Goal: Task Accomplishment & Management: Use online tool/utility

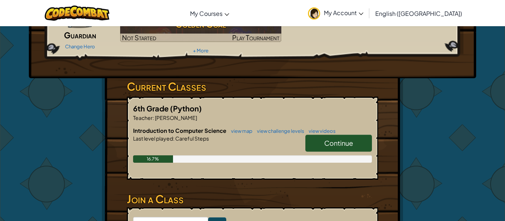
scroll to position [74, 0]
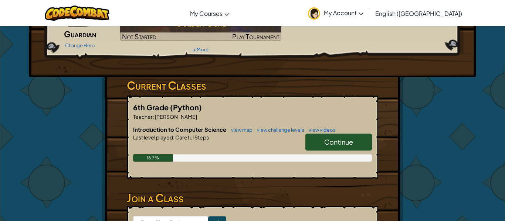
click at [320, 136] on link "Continue" at bounding box center [338, 142] width 66 height 17
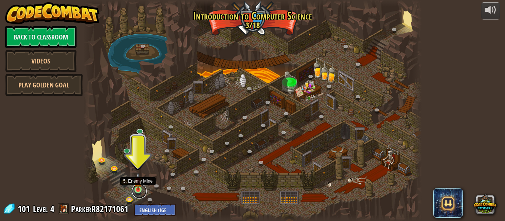
click at [136, 192] on link at bounding box center [139, 191] width 15 height 15
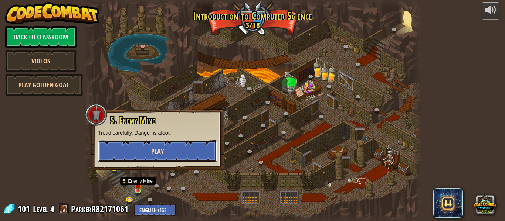
click at [202, 145] on button "Play" at bounding box center [157, 151] width 119 height 22
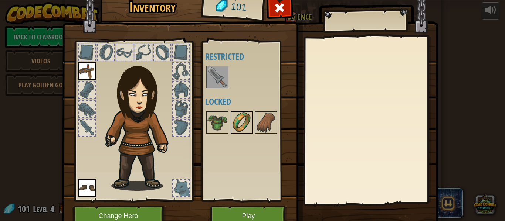
click at [233, 128] on img at bounding box center [241, 122] width 21 height 21
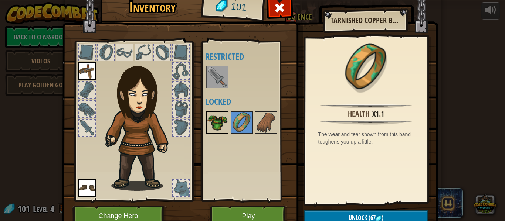
click at [220, 125] on img at bounding box center [217, 122] width 21 height 21
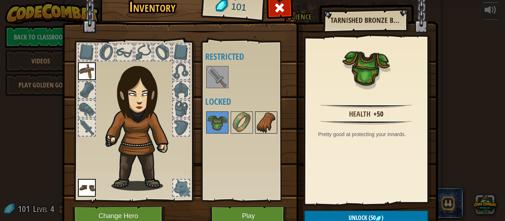
click at [266, 117] on img at bounding box center [266, 122] width 21 height 21
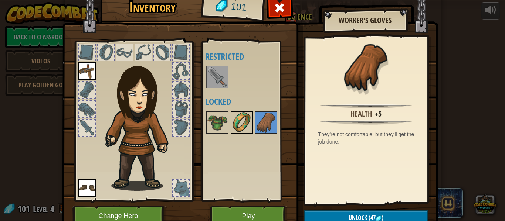
click at [252, 126] on div at bounding box center [241, 123] width 22 height 22
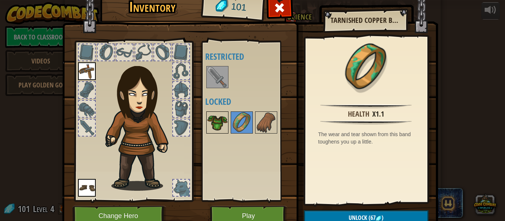
click at [211, 125] on img at bounding box center [217, 122] width 21 height 21
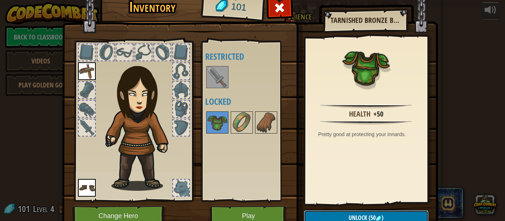
click at [363, 215] on span "Unlock" at bounding box center [357, 218] width 18 height 8
click at [360, 220] on button "Confirm" at bounding box center [366, 218] width 124 height 15
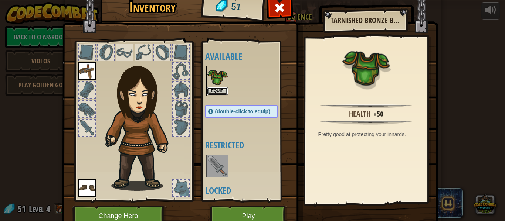
click at [220, 92] on button "Equip" at bounding box center [217, 92] width 21 height 8
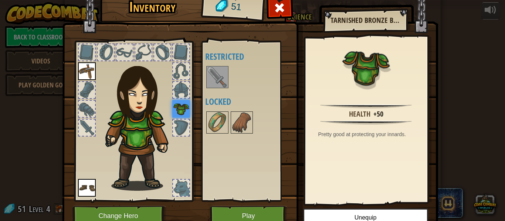
click at [217, 76] on img at bounding box center [217, 77] width 21 height 21
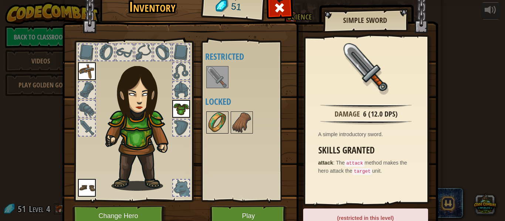
click at [223, 122] on img at bounding box center [217, 122] width 21 height 21
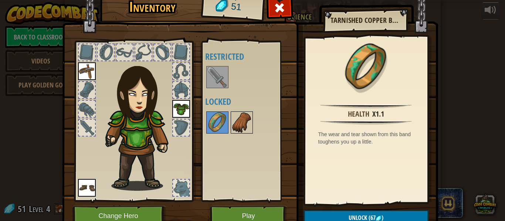
click at [237, 127] on img at bounding box center [241, 122] width 21 height 21
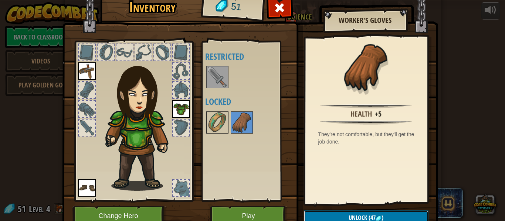
click at [367, 218] on span "(47" at bounding box center [371, 218] width 8 height 8
click at [354, 213] on button "Confirm" at bounding box center [366, 218] width 124 height 15
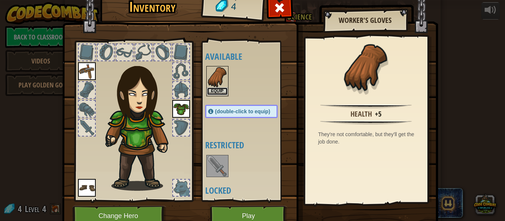
click at [223, 93] on button "Equip" at bounding box center [217, 92] width 21 height 8
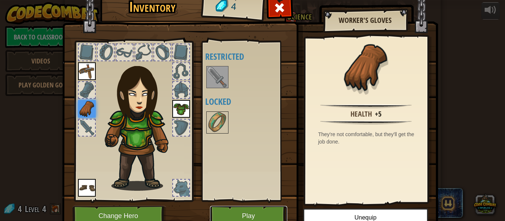
click at [244, 211] on button "Play" at bounding box center [248, 216] width 77 height 20
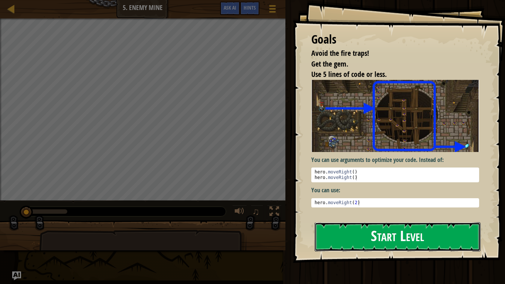
click at [378, 221] on button "Start Level" at bounding box center [397, 236] width 166 height 29
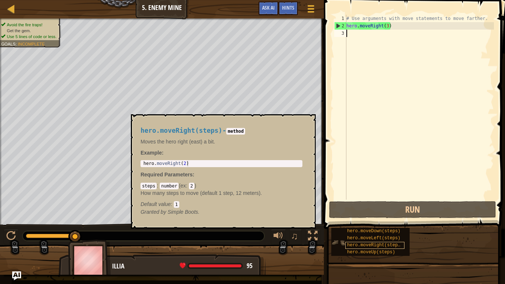
click at [379, 221] on span "hero.moveRight(steps)" at bounding box center [375, 244] width 56 height 5
click at [306, 121] on button "×" at bounding box center [307, 122] width 6 height 10
click at [386, 221] on span "hero.moveRight(steps)" at bounding box center [375, 244] width 56 height 5
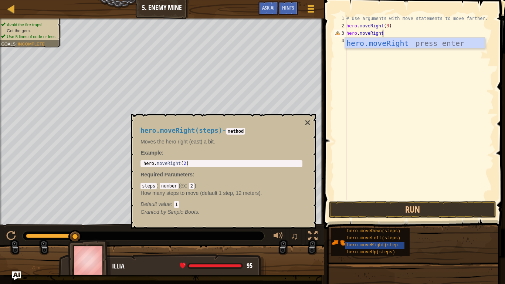
scroll to position [3, 5]
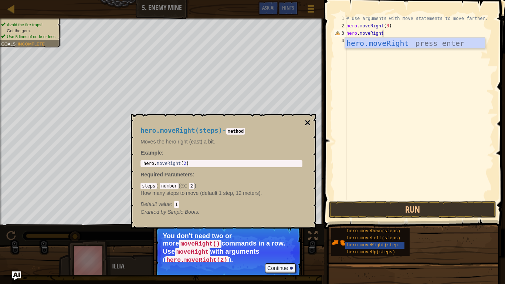
click at [307, 119] on button "×" at bounding box center [307, 122] width 6 height 10
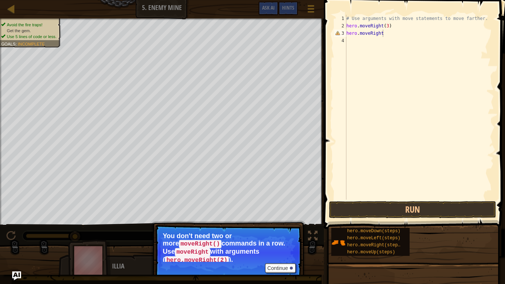
click at [391, 35] on div "# Use arguments with move statements to move farther. hero . moveRight ( 3 ) he…" at bounding box center [419, 114] width 149 height 199
type textarea "h"
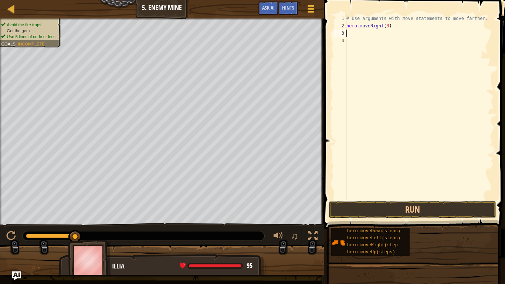
click at [387, 27] on div "# Use arguments with move statements to move farther. hero . moveRight ( 3 )" at bounding box center [419, 114] width 149 height 199
type textarea "hero.moveRight(7)"
click at [426, 206] on button "Run" at bounding box center [412, 209] width 167 height 17
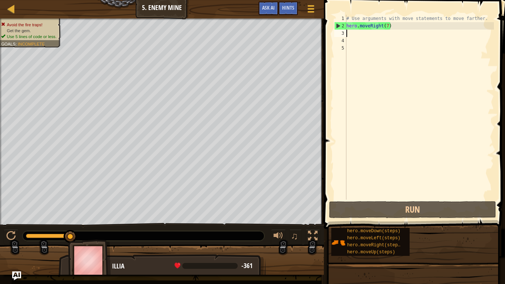
click at [388, 27] on div "# Use arguments with move statements to move farther. hero . moveRight ( 7 )" at bounding box center [419, 114] width 149 height 199
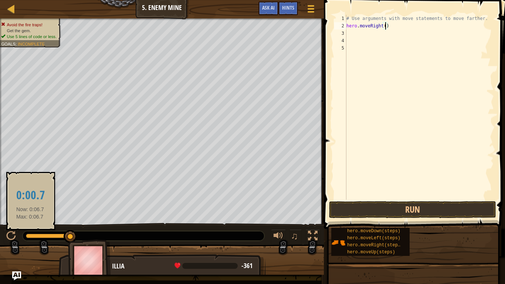
click at [29, 221] on div at bounding box center [48, 235] width 45 height 4
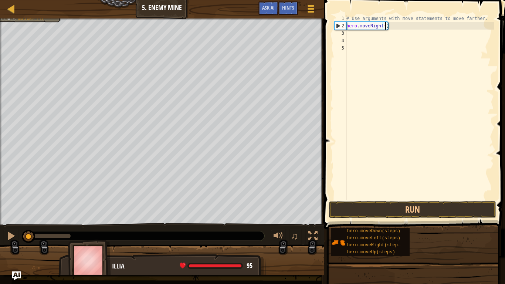
scroll to position [3, 6]
type textarea "hero.moveRight(3)"
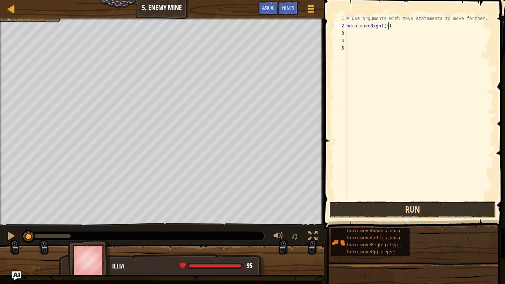
click at [368, 209] on button "Run" at bounding box center [412, 209] width 167 height 17
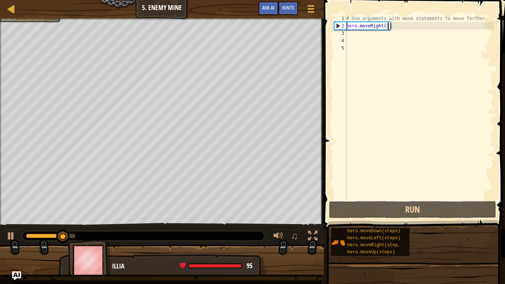
click at [349, 36] on div "# Use arguments with move statements to move farther. hero . moveRight ( 3 )" at bounding box center [419, 114] width 149 height 199
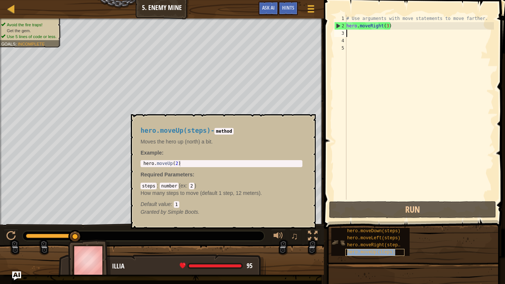
click at [357, 221] on span "hero.moveUp(steps)" at bounding box center [371, 251] width 48 height 5
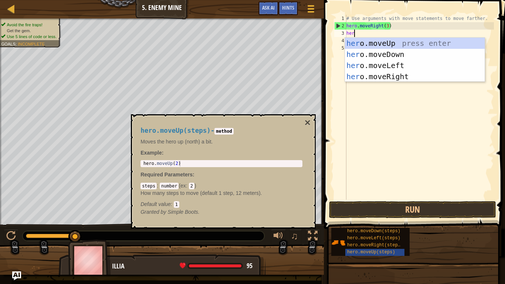
type textarea "hero"
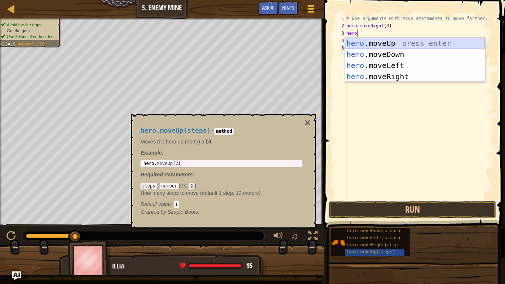
click at [375, 40] on div "hero .moveUp press enter hero .moveDown press enter hero .moveLeft press enter …" at bounding box center [415, 71] width 140 height 66
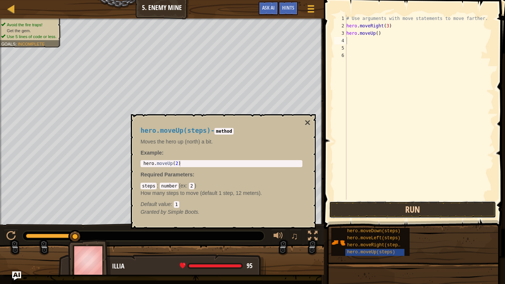
click at [346, 204] on button "Run" at bounding box center [412, 209] width 167 height 17
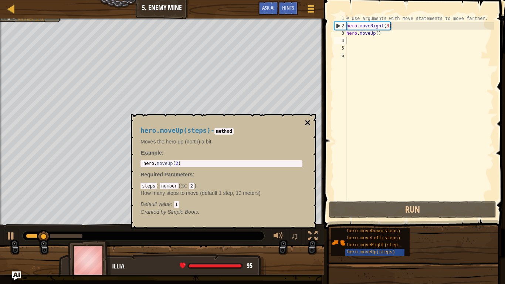
click at [309, 123] on button "×" at bounding box center [307, 122] width 6 height 10
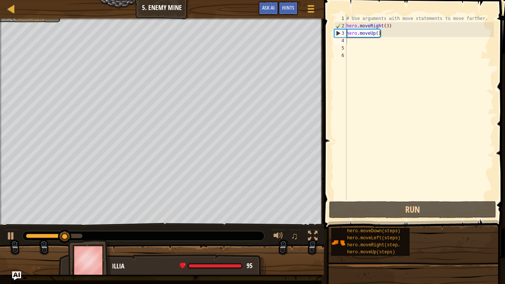
click at [349, 44] on div "# Use arguments with move statements to move farther. hero . moveRight ( 3 ) he…" at bounding box center [419, 114] width 149 height 199
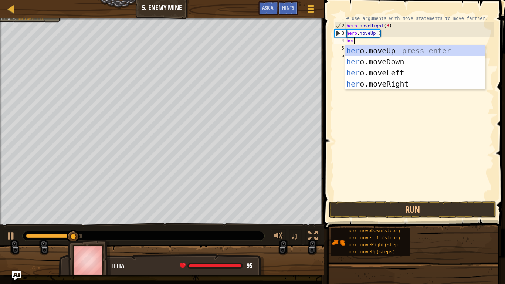
scroll to position [3, 1]
type textarea "hero"
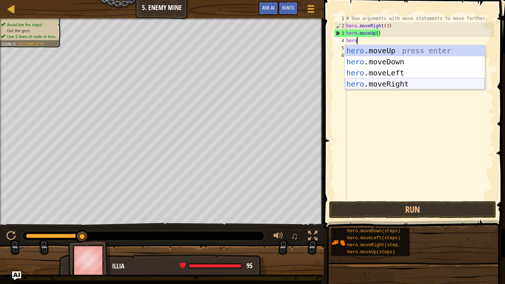
click at [382, 81] on div "hero .moveUp press enter hero .moveDown press enter hero .moveLeft press enter …" at bounding box center [415, 78] width 140 height 66
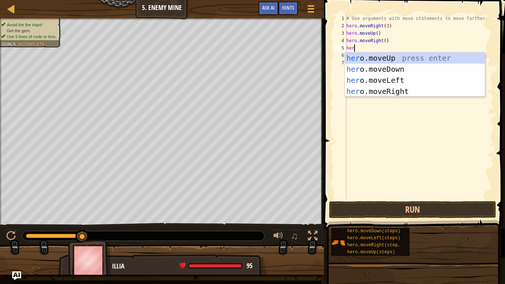
type textarea "hero"
click at [398, 69] on div "hero .moveUp press enter hero .moveDown press enter hero .moveLeft press enter …" at bounding box center [415, 85] width 140 height 66
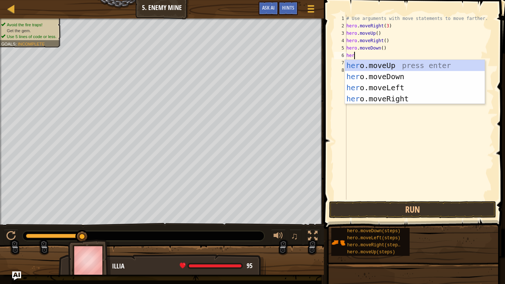
type textarea "hero"
click at [412, 79] on div "hero .moveUp press enter hero .moveDown press enter hero .moveLeft press enter …" at bounding box center [415, 93] width 140 height 66
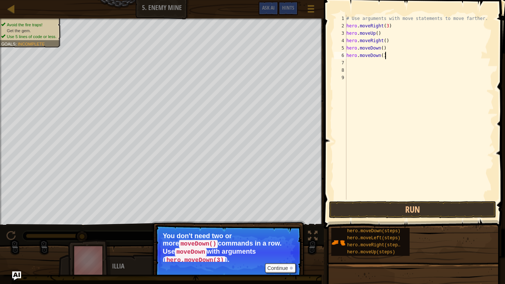
click at [388, 58] on div "# Use arguments with move statements to move farther. hero . moveRight ( 3 ) he…" at bounding box center [419, 114] width 149 height 199
type textarea "h"
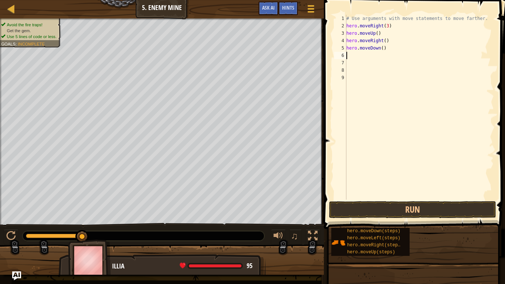
click at [383, 49] on div "# Use arguments with move statements to move farther. hero . moveRight ( 3 ) he…" at bounding box center [419, 114] width 149 height 199
type textarea "hero.moveDown(3)"
click at [351, 206] on button "Run" at bounding box center [412, 209] width 167 height 17
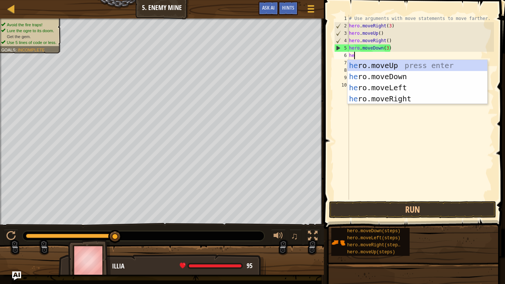
type textarea "hero"
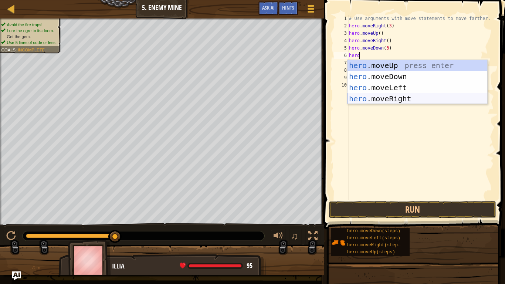
click at [407, 97] on div "hero .moveUp press enter hero .moveDown press enter hero .moveLeft press enter …" at bounding box center [417, 93] width 140 height 66
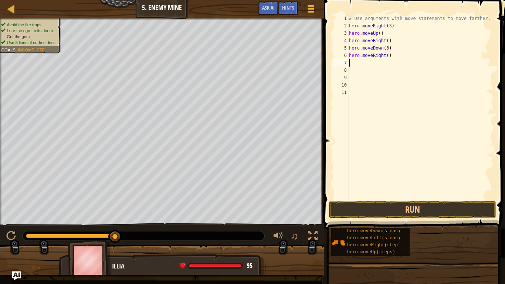
click at [387, 56] on div "# Use arguments with move statements to move farther. hero . moveRight ( 3 ) he…" at bounding box center [420, 114] width 146 height 199
type textarea "hero.moveRight(3)"
click at [439, 207] on button "Run" at bounding box center [412, 209] width 167 height 17
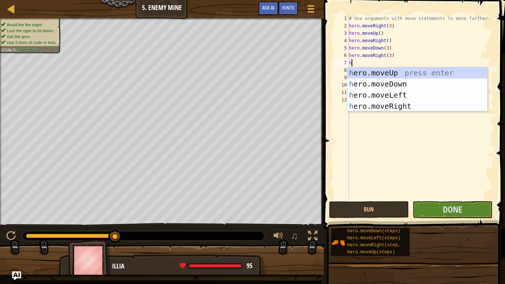
scroll to position [3, 0]
type textarea "he"
click at [465, 211] on button "Done" at bounding box center [452, 209] width 80 height 17
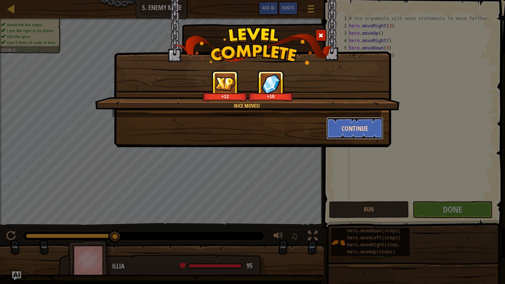
click at [355, 124] on button "Continue" at bounding box center [354, 128] width 57 height 22
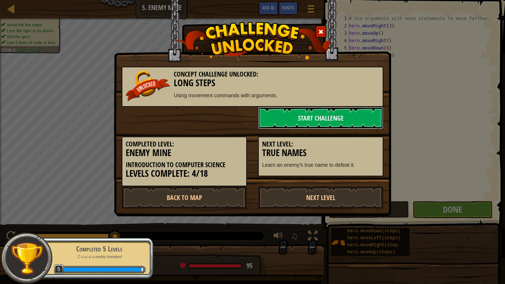
click at [355, 124] on link "Start Challenge" at bounding box center [320, 118] width 125 height 22
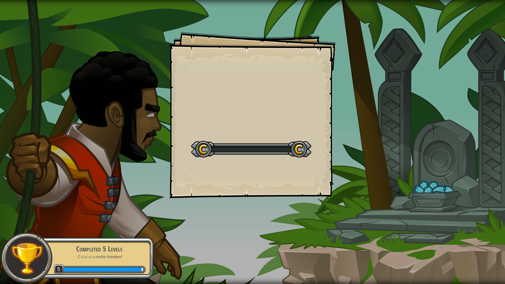
click at [355, 124] on div "Goals Start Level Error loading from server. Try refreshing the page. You'll ne…" at bounding box center [252, 142] width 505 height 284
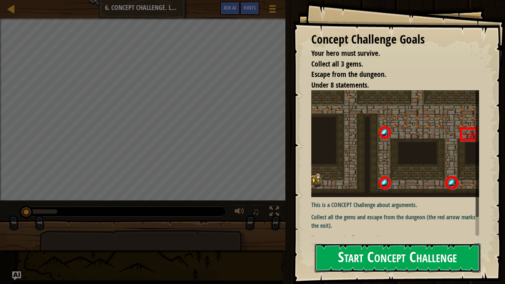
click at [375, 221] on button "Start Concept Challenge" at bounding box center [397, 257] width 166 height 29
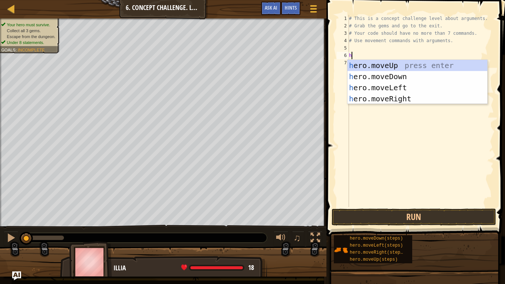
scroll to position [3, 0]
type textarea "he"
click at [386, 98] on div "he ro.moveUp press enter he ro.moveDown press enter he ro.moveLeft press enter …" at bounding box center [417, 93] width 140 height 66
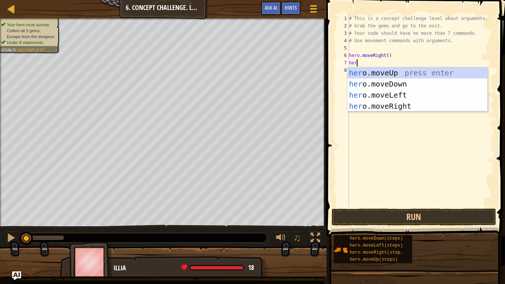
scroll to position [3, 1]
type textarea "hero"
click at [383, 72] on div "hero .moveUp press enter hero .moveDown press enter hero .moveLeft press enter …" at bounding box center [417, 100] width 140 height 66
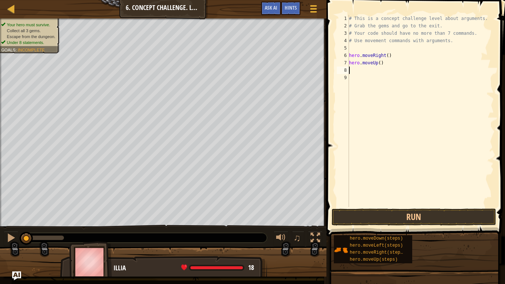
click at [379, 64] on div "# This is a concept challenge level about arguments. # Grab the gems and go to …" at bounding box center [420, 118] width 146 height 207
type textarea "hero.moveUp(3)"
click at [352, 71] on div "# This is a concept challenge level about arguments. # Grab the gems and go to …" at bounding box center [420, 118] width 146 height 207
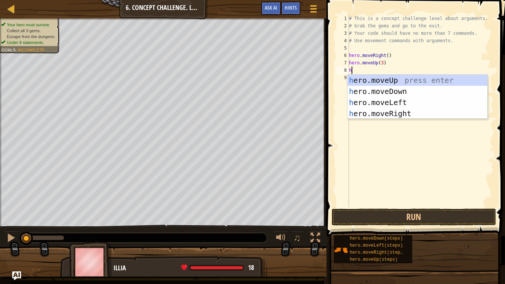
type textarea "he"
click at [388, 111] on div "he ro.moveUp press enter he ro.moveDown press enter he ro.moveLeft press enter …" at bounding box center [417, 108] width 140 height 66
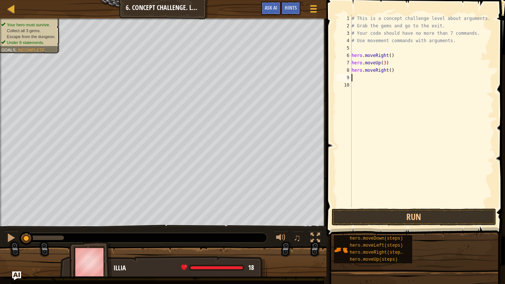
click at [390, 70] on div "# This is a concept challenge level about arguments. # Grab the gems and go to …" at bounding box center [422, 118] width 144 height 207
type textarea "hero.moveRight(3)"
click at [363, 76] on div "# This is a concept challenge level about arguments. # Grab the gems and go to …" at bounding box center [422, 118] width 144 height 207
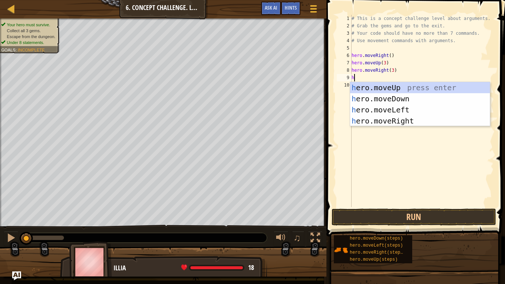
type textarea "he"
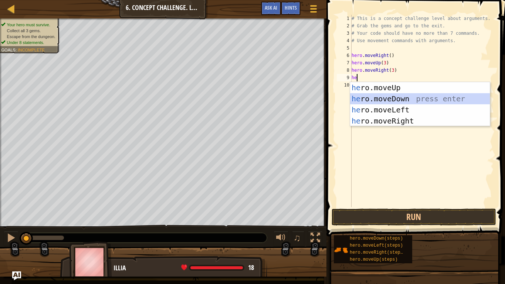
click at [382, 101] on div "he ro.moveUp press enter he ro.moveDown press enter he ro.moveLeft press enter …" at bounding box center [420, 115] width 140 height 66
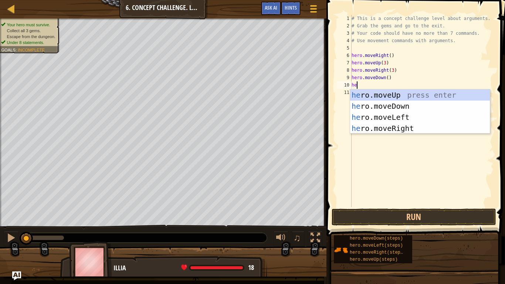
type textarea "her"
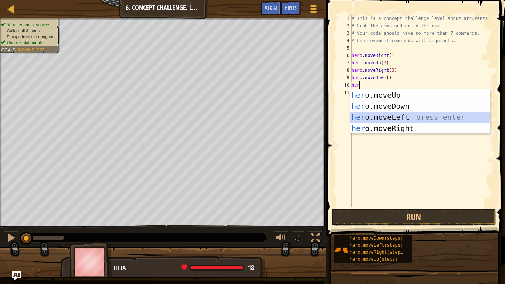
click at [359, 114] on div "her o.moveUp press enter her o.moveDown press enter her o.moveLeft press enter …" at bounding box center [420, 122] width 140 height 66
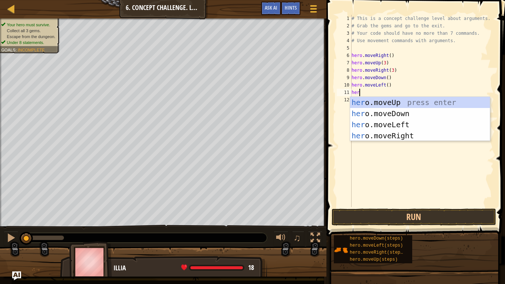
type textarea "hero"
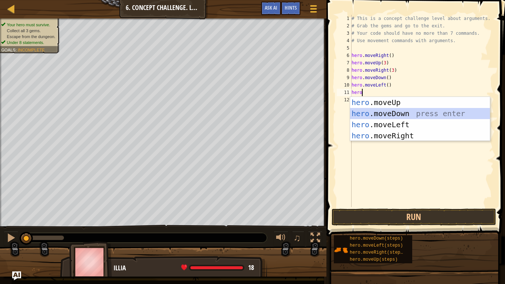
click at [391, 113] on div "hero .moveUp press enter hero .moveDown press enter hero .moveLeft press enter …" at bounding box center [420, 130] width 140 height 66
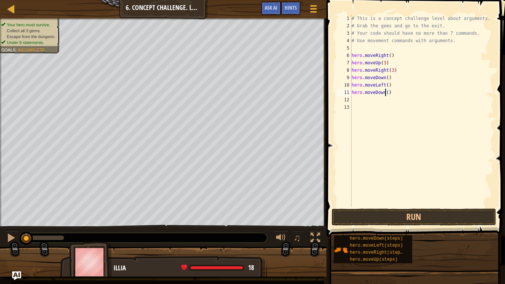
click at [386, 94] on div "# This is a concept challenge level about arguments. # Grab the gems and go to …" at bounding box center [422, 118] width 144 height 207
click at [388, 93] on div "# This is a concept challenge level about arguments. # Grab the gems and go to …" at bounding box center [422, 118] width 144 height 207
type textarea "hero.moveDown(3)"
click at [359, 99] on div "# This is a concept challenge level about arguments. # Grab the gems and go to …" at bounding box center [422, 118] width 144 height 207
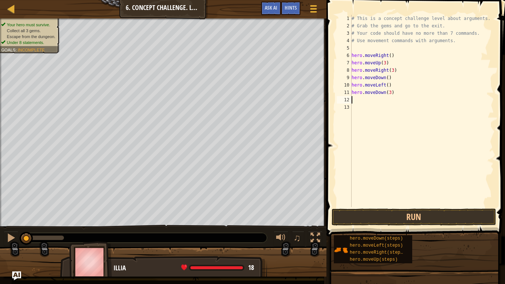
scroll to position [3, 0]
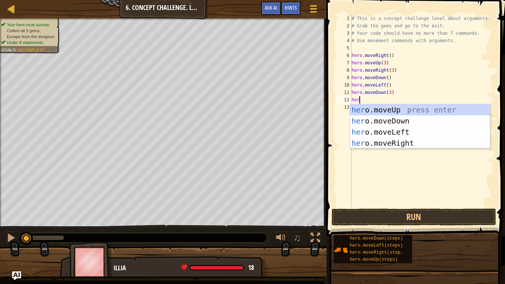
type textarea "hero"
click at [383, 142] on div "hero .moveUp press enter hero .moveDown press enter hero .moveLeft press enter …" at bounding box center [420, 137] width 140 height 66
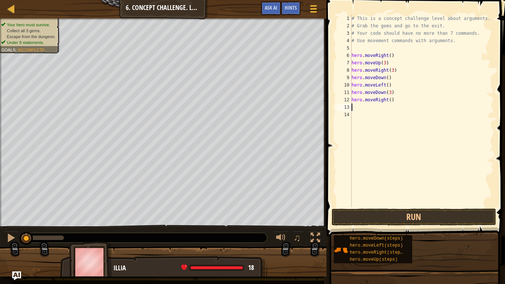
scroll to position [3, 0]
click at [378, 219] on button "Run" at bounding box center [413, 216] width 164 height 17
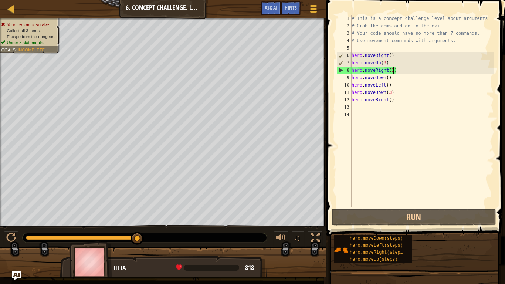
click at [392, 70] on div "# This is a concept challenge level about arguments. # Grab the gems and go to …" at bounding box center [422, 118] width 144 height 207
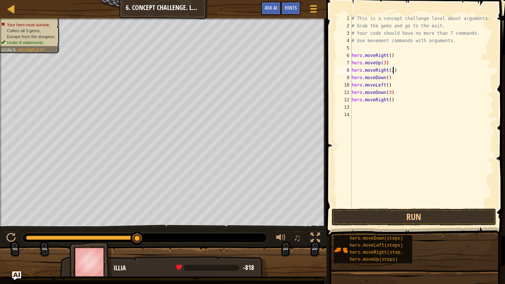
scroll to position [3, 6]
click at [417, 212] on button "Run" at bounding box center [413, 216] width 164 height 17
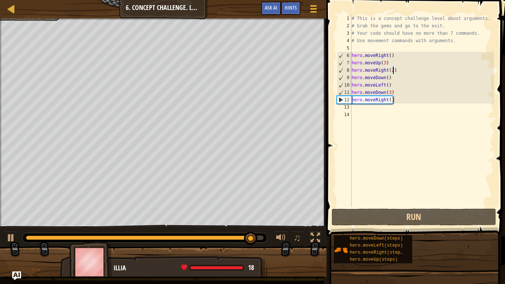
click at [391, 91] on div "# This is a concept challenge level about arguments. # Grab the gems and go to …" at bounding box center [422, 118] width 144 height 207
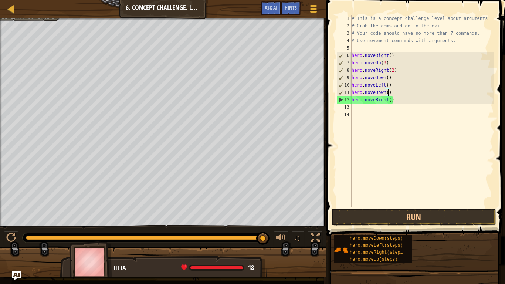
type textarea "hero.moveDown(2)"
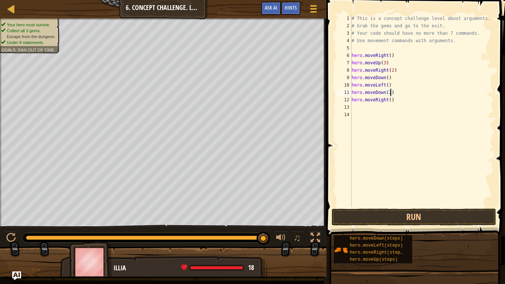
click at [362, 108] on div "# This is a concept challenge level about arguments. # Grab the gems and go to …" at bounding box center [422, 118] width 144 height 207
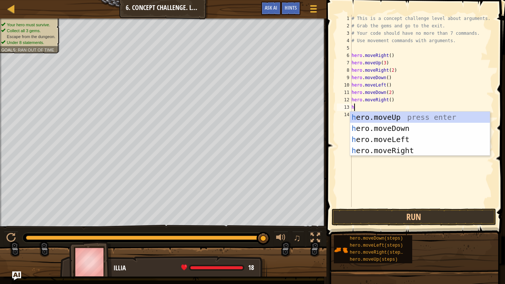
scroll to position [3, 0]
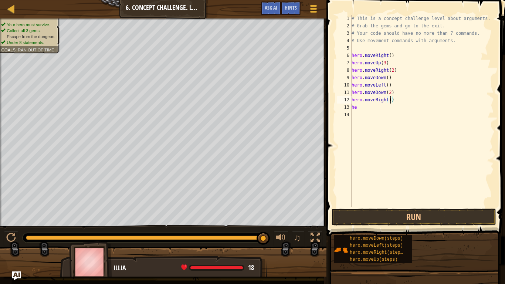
click at [390, 101] on div "# This is a concept challenge level about arguments. # Grab the gems and go to …" at bounding box center [422, 118] width 144 height 207
click at [364, 107] on div "# This is a concept challenge level about arguments. # Grab the gems and go to …" at bounding box center [422, 118] width 144 height 207
click at [364, 109] on div "# This is a concept challenge level about arguments. # Grab the gems and go to …" at bounding box center [422, 118] width 144 height 207
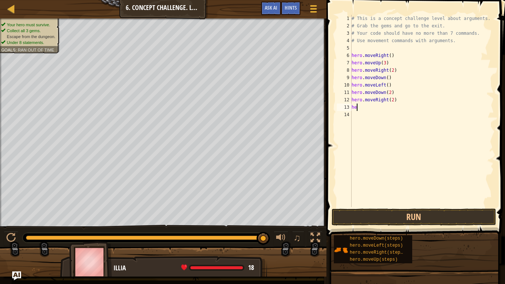
type textarea "h"
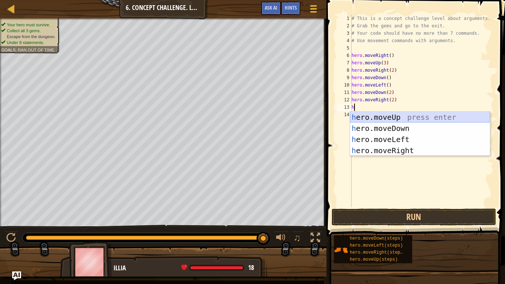
click at [386, 116] on div "h ero.moveUp press enter h ero.moveDown press enter h ero.moveLeft press enter …" at bounding box center [420, 145] width 140 height 66
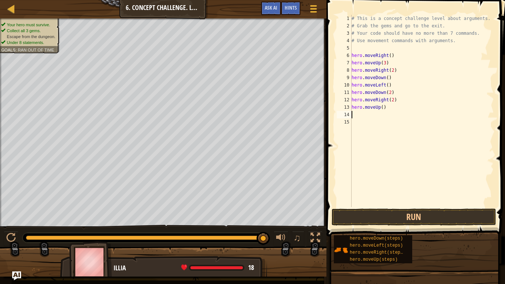
click at [380, 106] on div "# This is a concept challenge level about arguments. # Grab the gems and go to …" at bounding box center [422, 118] width 144 height 207
click at [381, 106] on div "# This is a concept challenge level about arguments. # Grab the gems and go to …" at bounding box center [422, 118] width 144 height 207
type textarea "hero.moveUp(2)"
click at [363, 115] on div "# This is a concept challenge level about arguments. # Grab the gems and go to …" at bounding box center [422, 118] width 144 height 207
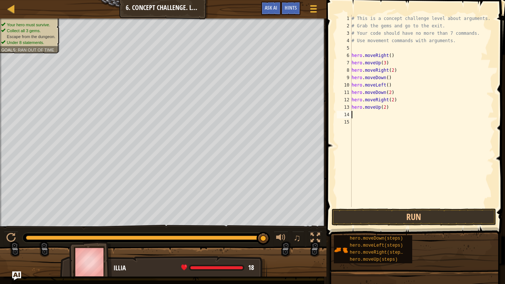
scroll to position [3, 0]
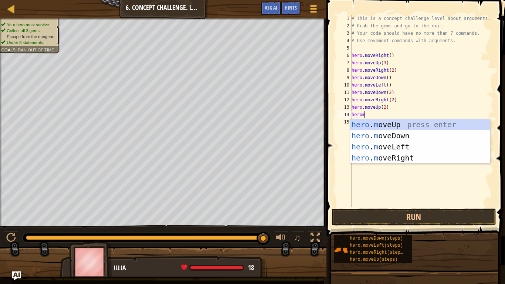
type textarea "heromo"
click at [403, 160] on div "hero . mo veUp press enter hero . mo veDown press enter hero . mo veLeft press …" at bounding box center [420, 152] width 140 height 66
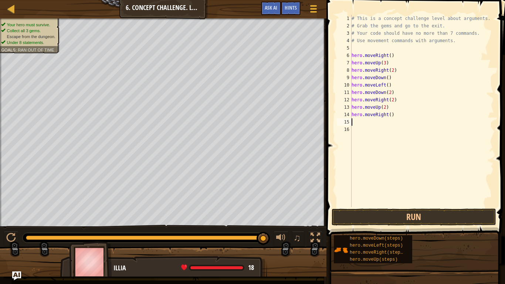
scroll to position [3, 0]
click at [412, 216] on button "Run" at bounding box center [413, 216] width 164 height 17
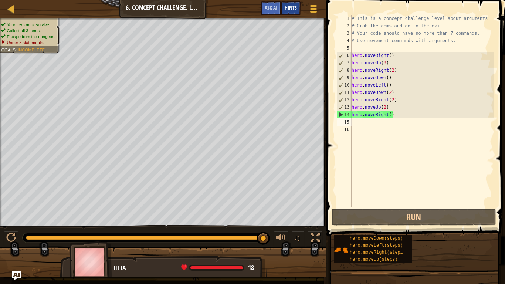
click at [287, 6] on span "Hints" at bounding box center [290, 7] width 12 height 7
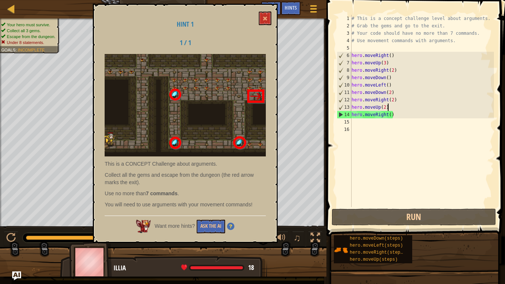
click at [396, 108] on div "# This is a concept challenge level about arguments. # Grab the gems and go to …" at bounding box center [422, 118] width 144 height 207
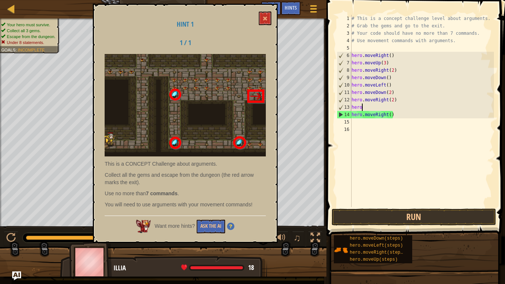
type textarea "h"
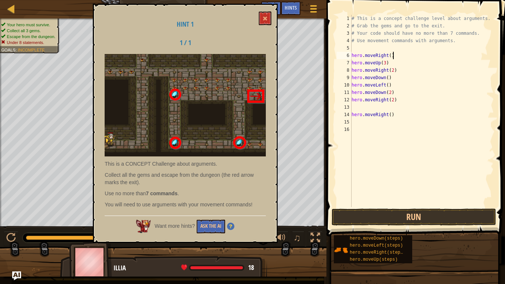
click at [402, 55] on div "# This is a concept challenge level about arguments. # Grab the gems and go to …" at bounding box center [422, 118] width 144 height 207
type textarea "h"
click at [402, 65] on div "# This is a concept challenge level about arguments. # Grab the gems and go to …" at bounding box center [422, 118] width 144 height 207
type textarea "h"
click at [404, 57] on div "# This is a concept challenge level about arguments. # Grab the gems and go to …" at bounding box center [422, 118] width 144 height 207
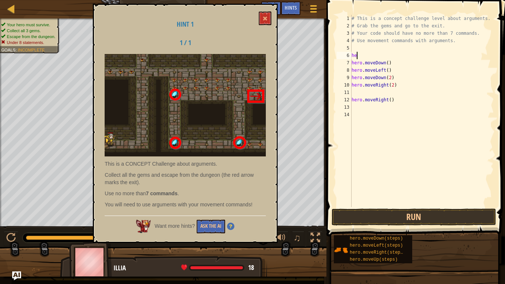
type textarea "h"
click at [400, 57] on div "# This is a concept challenge level about arguments. # Grab the gems and go to …" at bounding box center [422, 118] width 144 height 207
type textarea "h"
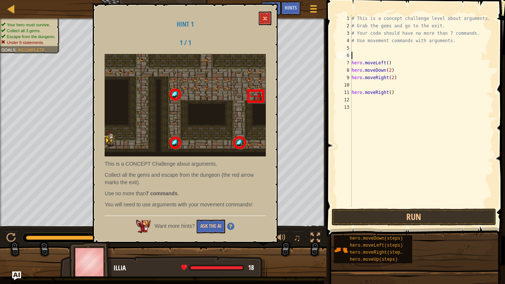
click at [412, 59] on div "# This is a concept challenge level about arguments. # Grab the gems and go to …" at bounding box center [422, 118] width 144 height 207
type textarea "h"
click at [417, 70] on div "# This is a concept challenge level about arguments. # Grab the gems and go to …" at bounding box center [422, 118] width 144 height 207
type textarea "h"
click at [421, 79] on div "# This is a concept challenge level about arguments. # Grab the gems and go to …" at bounding box center [422, 118] width 144 height 207
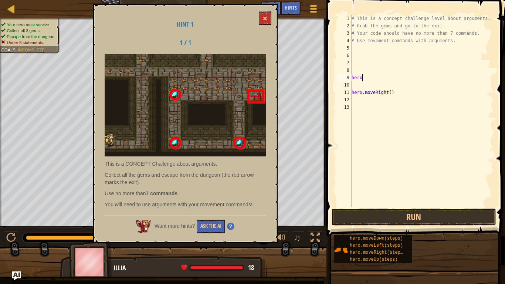
type textarea "h"
click at [425, 95] on div "# This is a concept challenge level about arguments. # Grab the gems and go to …" at bounding box center [422, 118] width 144 height 207
type textarea "h"
click at [360, 49] on div "# This is a concept challenge level about arguments. # Grab the gems and go to …" at bounding box center [422, 118] width 144 height 207
type textarea "h"
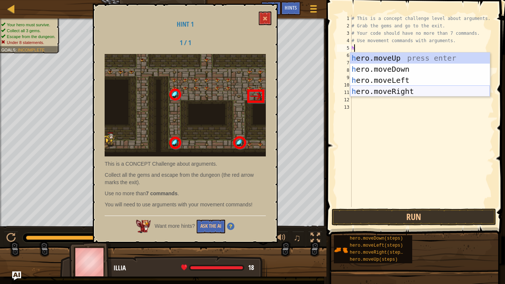
click at [407, 90] on div "h ero.moveUp press enter h ero.moveDown press enter h ero.moveLeft press enter …" at bounding box center [420, 85] width 140 height 66
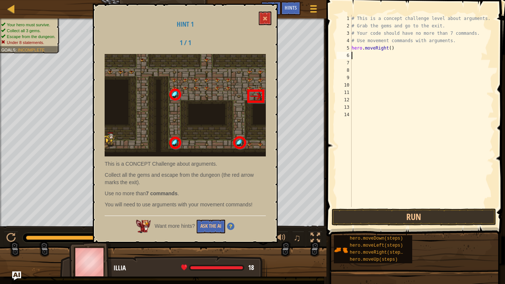
type textarea "j"
type textarea "h"
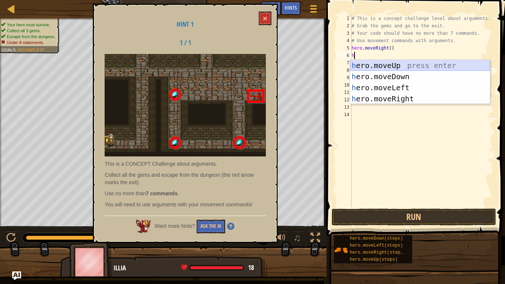
click at [376, 62] on div "h ero.moveUp press enter h ero.moveDown press enter h ero.moveLeft press enter …" at bounding box center [420, 93] width 140 height 66
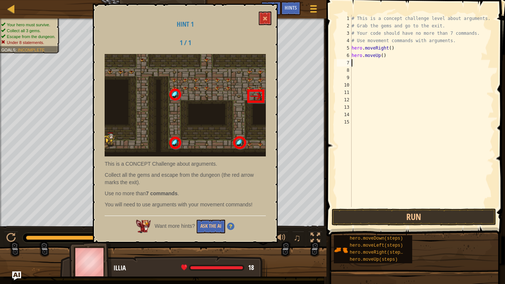
click at [382, 55] on div "# This is a concept challenge level about arguments. # Grab the gems and go to …" at bounding box center [422, 118] width 144 height 207
type textarea "hero.moveUp(3)"
click at [368, 62] on div "# This is a concept challenge level about arguments. # Grab the gems and go to …" at bounding box center [422, 118] width 144 height 207
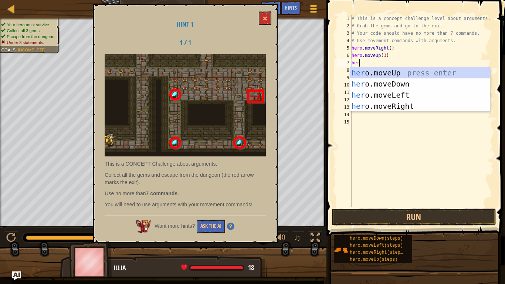
type textarea "hero"
click at [385, 109] on div "hero .moveUp press enter hero .moveDown press enter hero .moveLeft press enter …" at bounding box center [420, 100] width 140 height 66
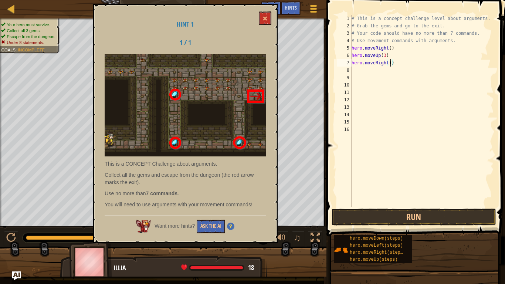
click at [389, 63] on div "# This is a concept challenge level about arguments. # Grab the gems and go to …" at bounding box center [422, 118] width 144 height 207
type textarea "hero.moveRight(3)"
click at [360, 71] on div "# This is a concept challenge level about arguments. # Grab the gems and go to …" at bounding box center [422, 118] width 144 height 207
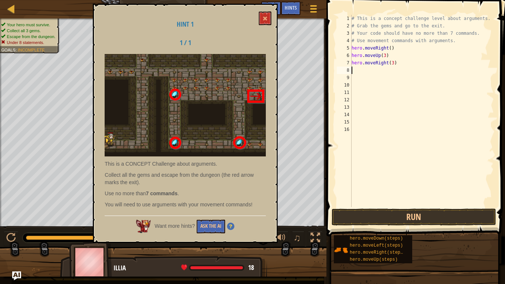
type textarea "h"
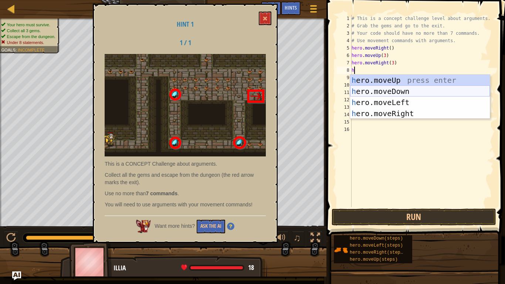
click at [386, 93] on div "h ero.moveUp press enter h ero.moveDown press enter h ero.moveLeft press enter …" at bounding box center [420, 108] width 140 height 66
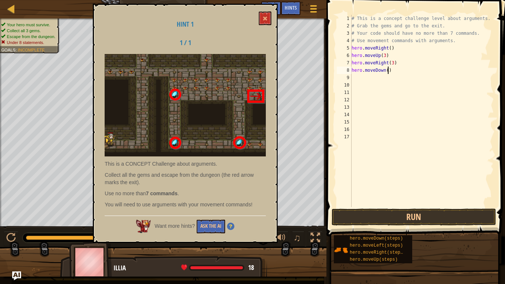
click at [387, 71] on div "# This is a concept challenge level about arguments. # Grab the gems and go to …" at bounding box center [422, 118] width 144 height 207
type textarea "hero.moveDown(3)"
click at [362, 81] on div "# This is a concept challenge level about arguments. # Grab the gems and go to …" at bounding box center [422, 118] width 144 height 207
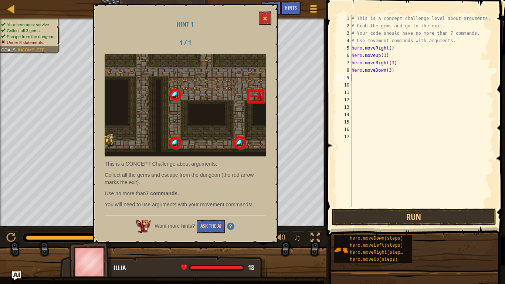
type textarea "h"
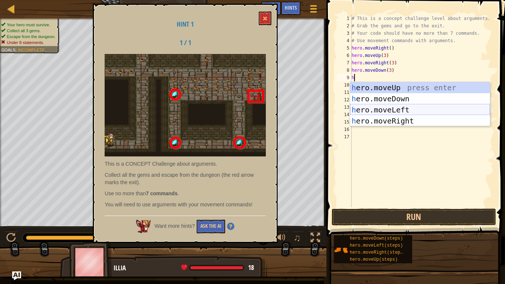
click at [375, 113] on div "h ero.moveUp press enter h ero.moveDown press enter h ero.moveLeft press enter …" at bounding box center [420, 115] width 140 height 66
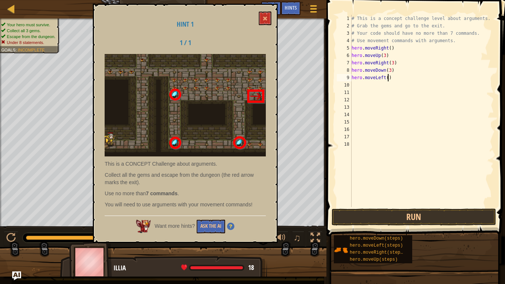
click at [387, 78] on div "# This is a concept challenge level about arguments. # Grab the gems and go to …" at bounding box center [422, 118] width 144 height 207
type textarea "hero.moveLeft(2)"
click at [359, 85] on div "# This is a concept challenge level about arguments. # Grab the gems and go to …" at bounding box center [422, 118] width 144 height 207
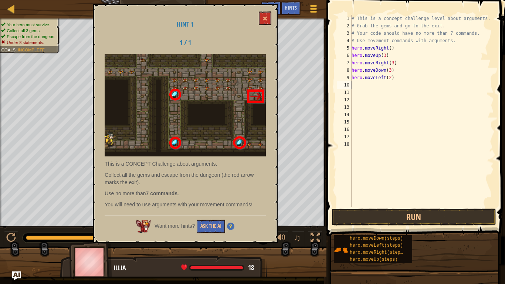
type textarea "h"
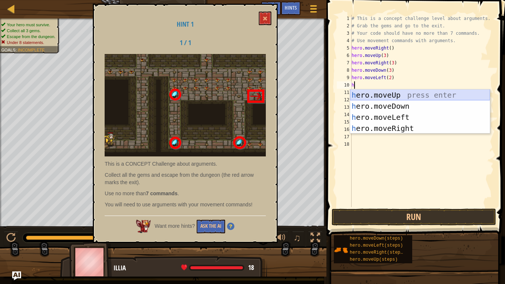
click at [374, 97] on div "h ero.moveUp press enter h ero.moveDown press enter h ero.moveLeft press enter …" at bounding box center [420, 122] width 140 height 66
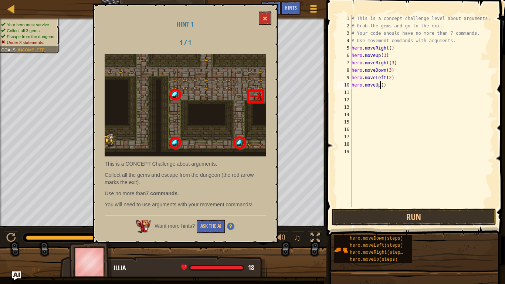
click at [380, 85] on div "# This is a concept challenge level about arguments. # Grab the gems and go to …" at bounding box center [422, 118] width 144 height 207
click at [382, 85] on div "# This is a concept challenge level about arguments. # Grab the gems and go to …" at bounding box center [422, 118] width 144 height 207
type textarea "hero.moveUp(2)"
click at [361, 94] on div "# This is a concept challenge level about arguments. # Grab the gems and go to …" at bounding box center [422, 118] width 144 height 207
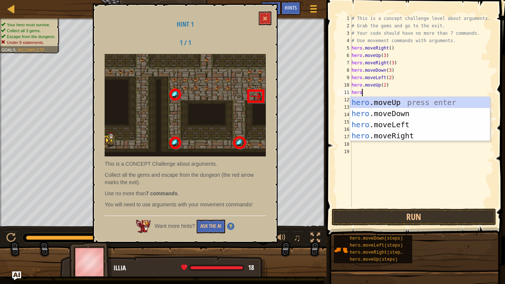
scroll to position [3, 1]
type textarea "heromov"
click at [387, 134] on div "hero . mov eUp press enter hero . mov eDown press enter hero . mov eLeft press …" at bounding box center [420, 130] width 140 height 66
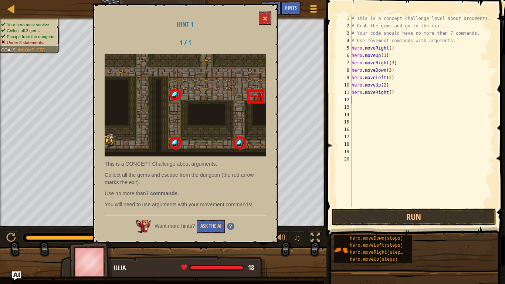
click at [390, 95] on div "# This is a concept challenge level about arguments. # Grab the gems and go to …" at bounding box center [422, 118] width 144 height 207
click at [424, 213] on button "Run" at bounding box center [413, 216] width 164 height 17
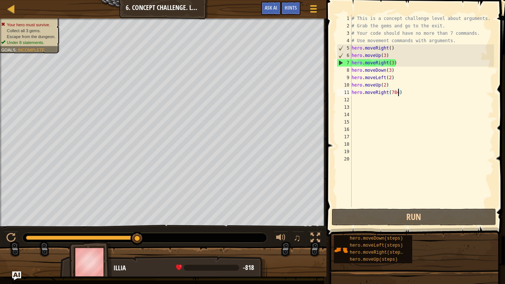
click at [392, 66] on div "# This is a concept challenge level about arguments. # Grab the gems and go to …" at bounding box center [422, 118] width 144 height 207
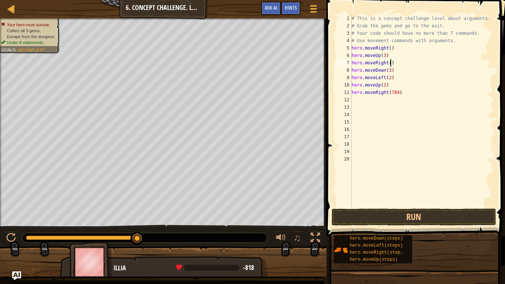
type textarea "hero.moveRight(2)"
click at [477, 216] on button "Run" at bounding box center [413, 216] width 164 height 17
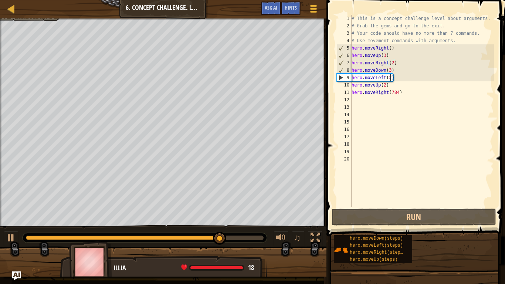
click at [390, 78] on div "# This is a concept challenge level about arguments. # Grab the gems and go to …" at bounding box center [422, 118] width 144 height 207
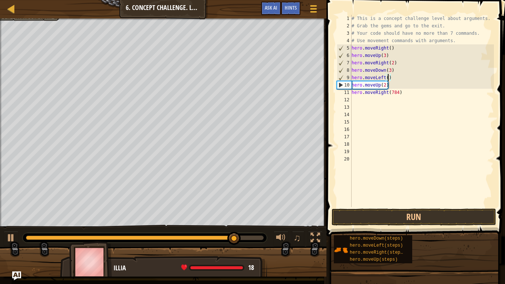
scroll to position [3, 5]
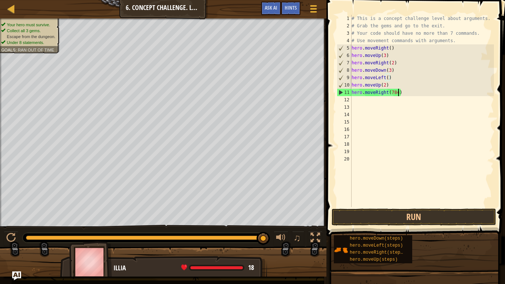
click at [397, 94] on div "# This is a concept challenge level about arguments. # Grab the gems and go to …" at bounding box center [422, 118] width 144 height 207
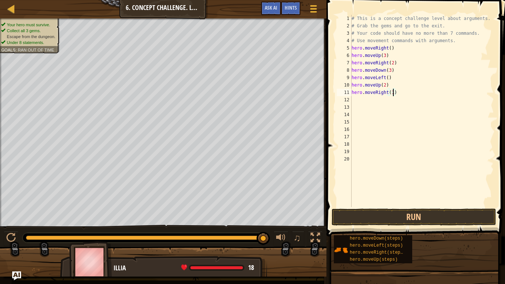
scroll to position [3, 6]
type textarea "hero.moveRight(3)"
click at [422, 213] on button "Run" at bounding box center [413, 216] width 164 height 17
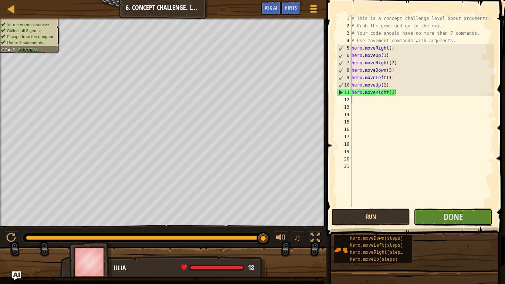
click at [422, 213] on button "Done" at bounding box center [452, 216] width 78 height 17
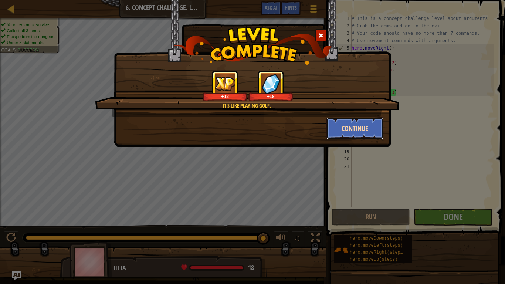
click at [362, 123] on button "Continue" at bounding box center [354, 128] width 57 height 22
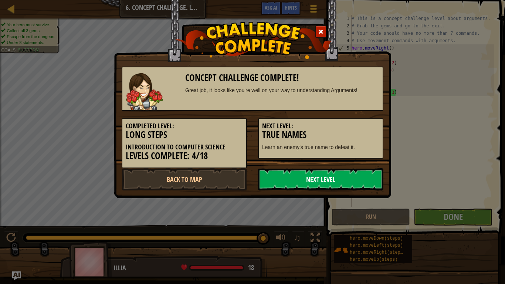
click at [311, 170] on link "Next Level" at bounding box center [320, 179] width 125 height 22
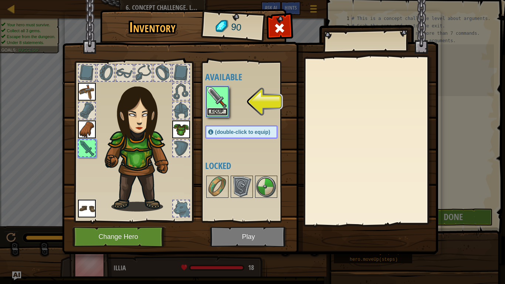
click at [225, 111] on button "Equip" at bounding box center [217, 112] width 21 height 8
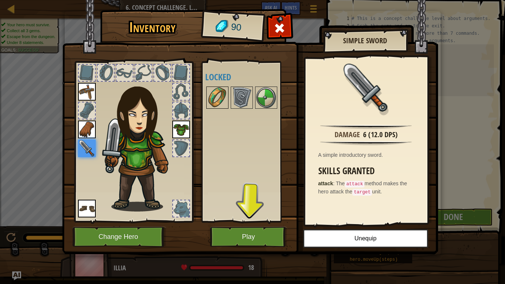
click at [216, 93] on img at bounding box center [217, 97] width 21 height 21
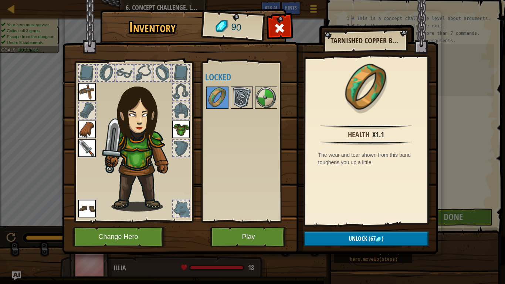
click at [247, 102] on img at bounding box center [241, 97] width 21 height 21
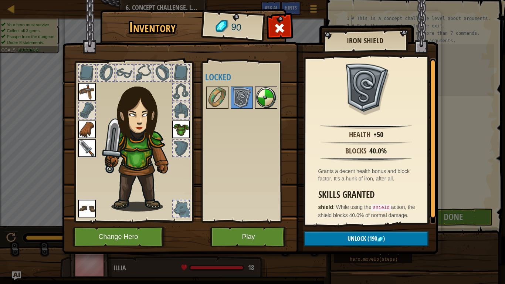
click at [259, 100] on img at bounding box center [266, 97] width 21 height 21
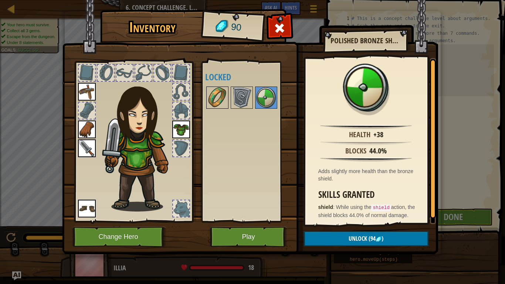
click at [222, 94] on img at bounding box center [217, 97] width 21 height 21
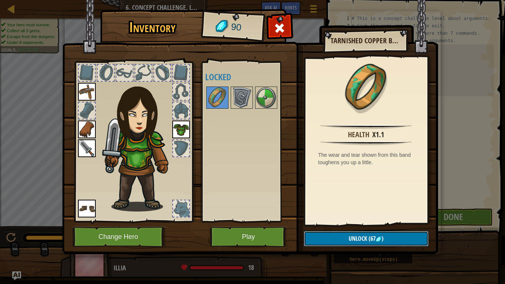
click at [387, 221] on button "Unlock (67 )" at bounding box center [366, 238] width 124 height 15
click at [362, 221] on button "Confirm" at bounding box center [366, 238] width 124 height 15
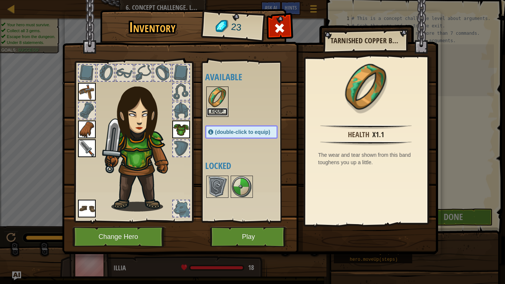
click at [215, 109] on button "Equip" at bounding box center [217, 112] width 21 height 8
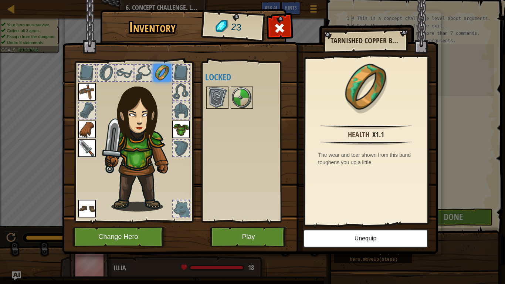
click at [181, 140] on div at bounding box center [181, 148] width 16 height 16
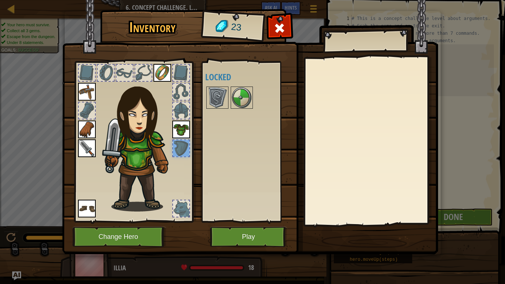
click at [187, 122] on img at bounding box center [181, 129] width 18 height 18
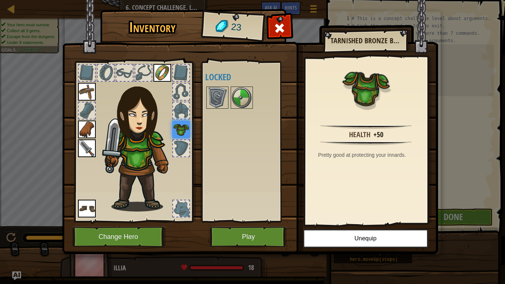
click at [180, 103] on div at bounding box center [181, 110] width 16 height 16
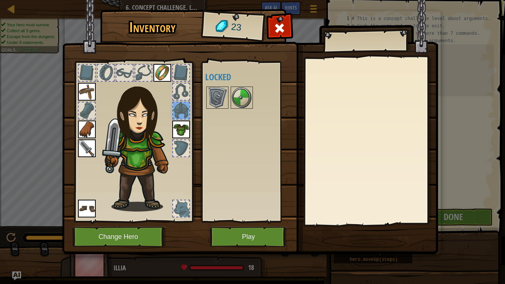
click at [180, 145] on div at bounding box center [181, 148] width 16 height 16
click at [222, 90] on img at bounding box center [217, 97] width 21 height 21
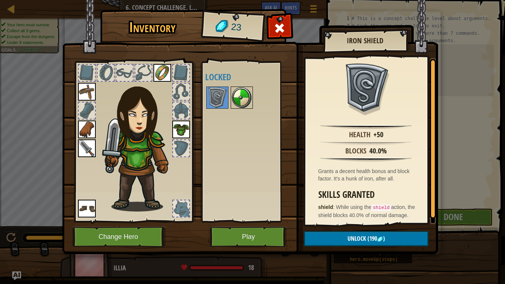
click at [233, 89] on img at bounding box center [241, 97] width 21 height 21
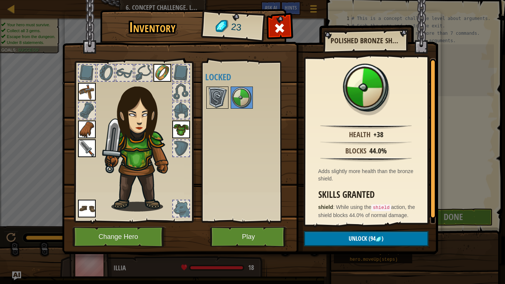
click at [220, 86] on div at bounding box center [217, 97] width 22 height 22
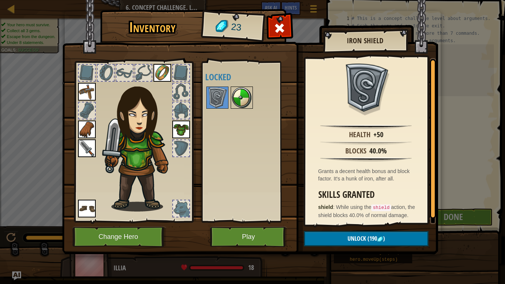
click at [244, 103] on img at bounding box center [241, 97] width 21 height 21
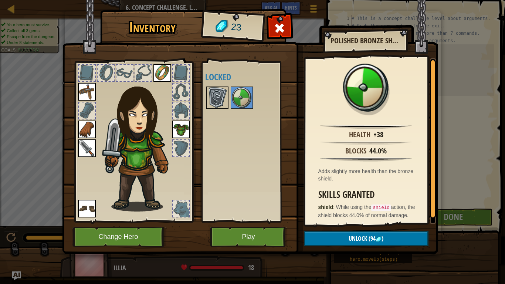
click at [216, 98] on img at bounding box center [217, 97] width 21 height 21
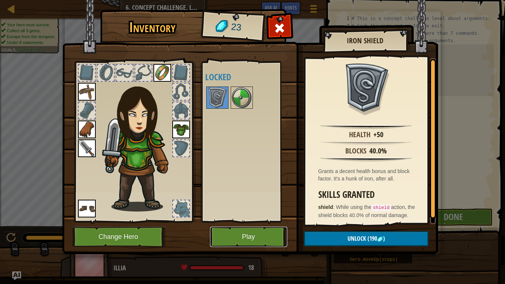
click at [248, 221] on button "Play" at bounding box center [248, 236] width 77 height 20
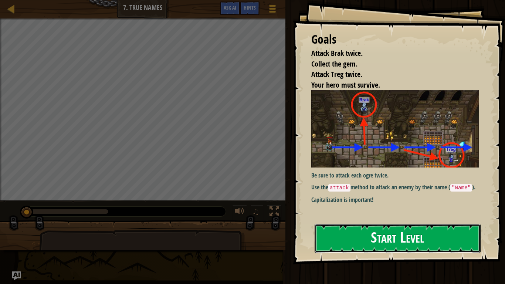
click at [325, 221] on button "Start Level" at bounding box center [397, 237] width 166 height 29
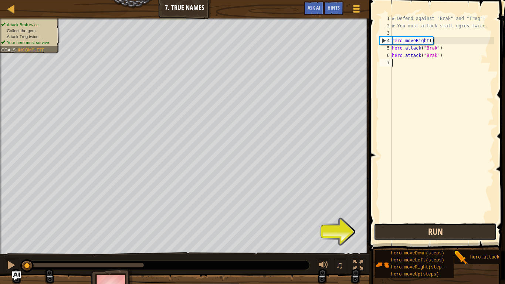
click at [406, 221] on button "Run" at bounding box center [434, 231] width 123 height 17
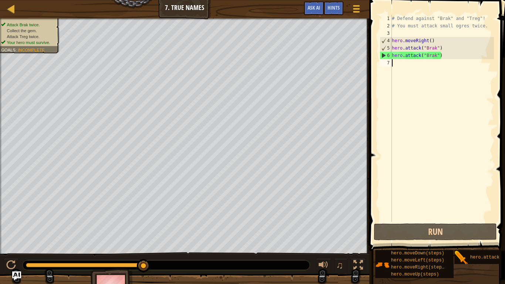
click at [437, 55] on div "# Defend against "Brak" and "Treg"! # You must attack small ogres twice. hero .…" at bounding box center [441, 126] width 103 height 222
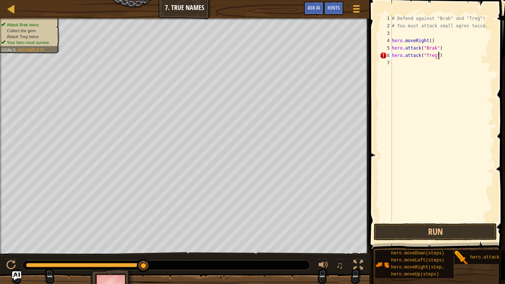
scroll to position [3, 7]
click at [396, 221] on button "Run" at bounding box center [434, 231] width 123 height 17
type textarea "hero.attack("Brak")"
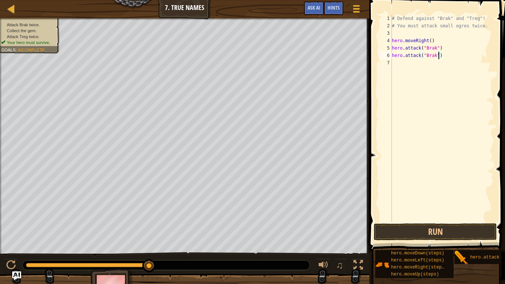
click at [398, 66] on div "# Defend against "Brak" and "Treg"! # You must attack small ogres twice. hero .…" at bounding box center [441, 126] width 103 height 222
type textarea "hero.attack("Treg")"
click at [408, 71] on div "# Defend against "Brak" and "Treg"! # You must attack small ogres twice. hero .…" at bounding box center [441, 126] width 103 height 222
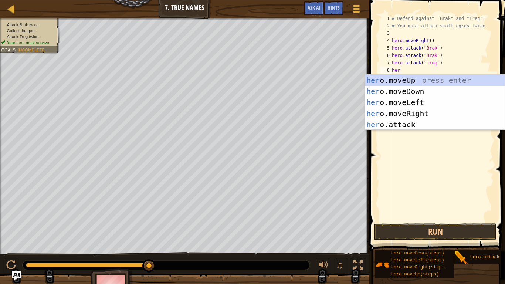
scroll to position [3, 1]
click at [406, 127] on div "hero .moveUp press enter hero .moveDown press enter hero .moveLeft press enter …" at bounding box center [435, 114] width 140 height 78
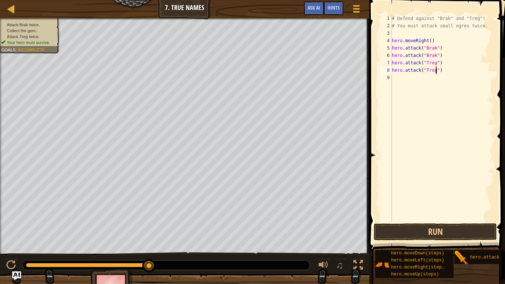
scroll to position [3, 6]
type textarea "hero.attack("Treg")"
click at [418, 221] on button "Run" at bounding box center [434, 231] width 123 height 17
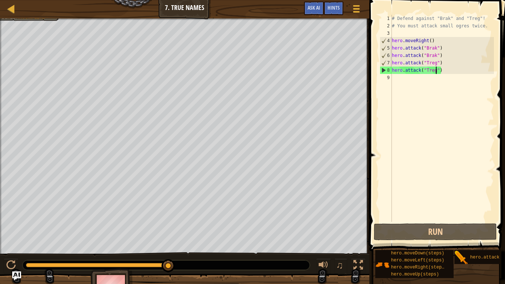
click at [410, 79] on div "# Defend against "Brak" and "Treg"! # You must attack small ogres twice. hero .…" at bounding box center [441, 126] width 103 height 222
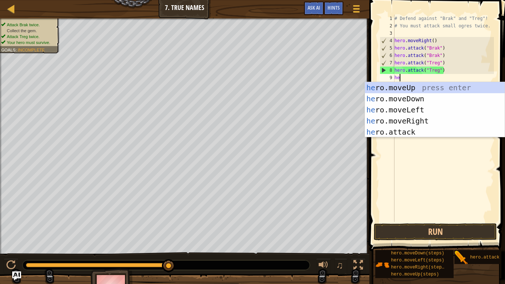
scroll to position [3, 1]
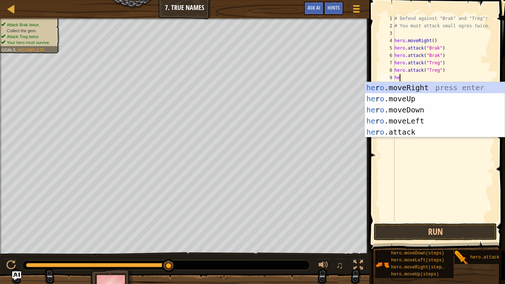
type textarea "he"
click at [416, 85] on div "he ro.moveRight press enter he ro.moveUp press enter he ro.moveDown press enter…" at bounding box center [435, 121] width 140 height 78
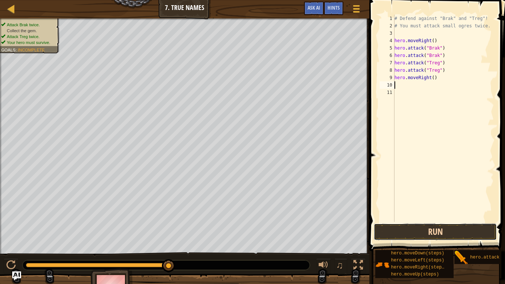
click at [426, 221] on button "Run" at bounding box center [434, 231] width 123 height 17
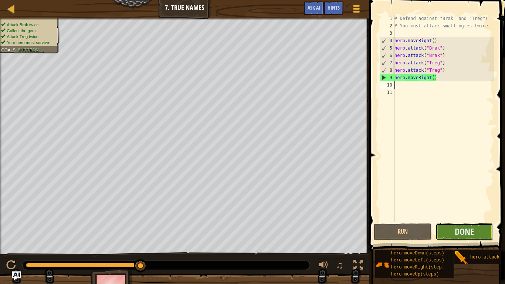
click at [476, 221] on button "Done" at bounding box center [464, 231] width 58 height 17
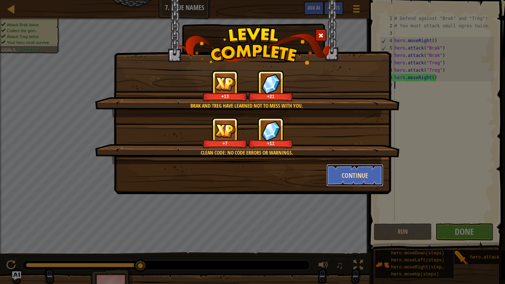
click at [347, 170] on button "Continue" at bounding box center [354, 175] width 57 height 22
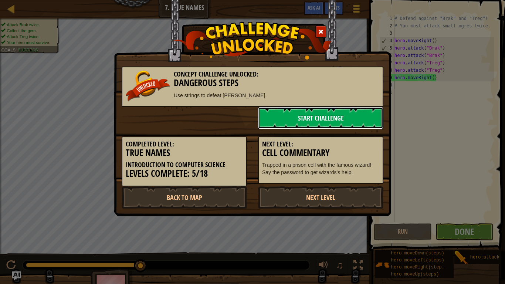
click at [319, 114] on link "Start Challenge" at bounding box center [320, 118] width 125 height 22
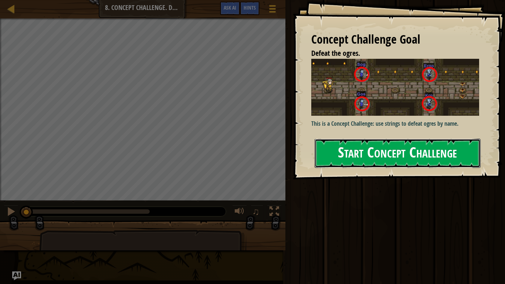
click at [355, 160] on button "Start Concept Challenge" at bounding box center [397, 153] width 166 height 29
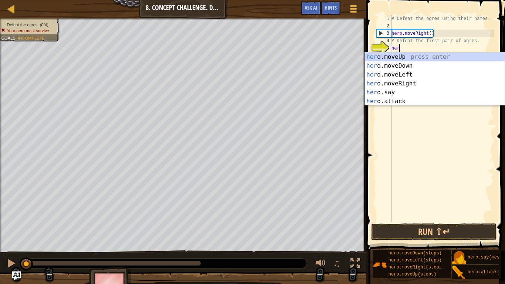
scroll to position [3, 1]
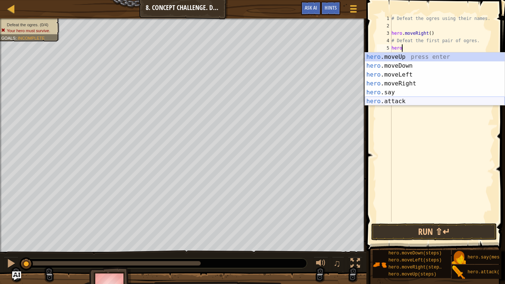
click at [385, 98] on div "hero .moveUp press enter hero .moveDown press enter hero .moveLeft press enter …" at bounding box center [435, 87] width 140 height 71
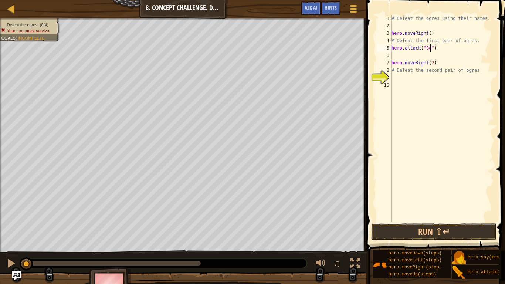
type textarea "hero.attack("Sog")"
click at [408, 55] on div "# Defeat the ogres using their names. hero . moveRight ( ) # Defeat the first p…" at bounding box center [442, 126] width 104 height 222
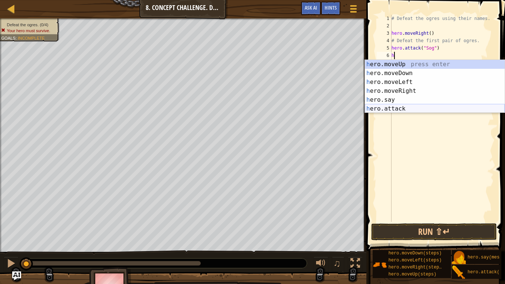
click at [400, 109] on div "h ero.moveUp press enter h ero.moveDown press enter h ero.moveLeft press enter …" at bounding box center [435, 95] width 140 height 71
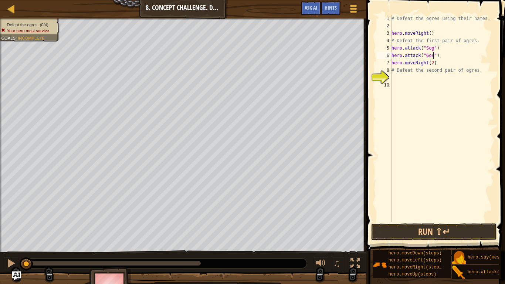
scroll to position [3, 6]
click at [445, 221] on button "Run ⇧↵" at bounding box center [434, 231] width 126 height 17
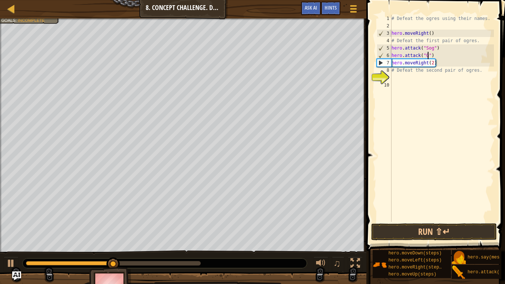
scroll to position [3, 5]
type textarea "hero.attack("Sog")"
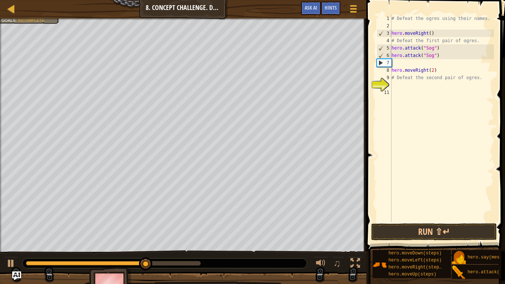
scroll to position [3, 0]
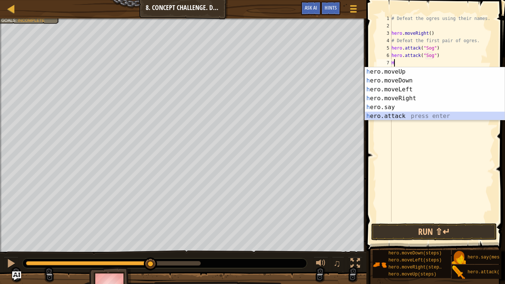
click at [405, 117] on div "h ero.moveUp press enter h ero.moveDown press enter h ero.moveLeft press enter …" at bounding box center [435, 102] width 140 height 71
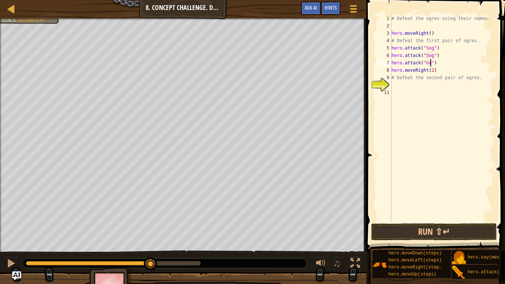
type textarea "hero.attack("Gos")"
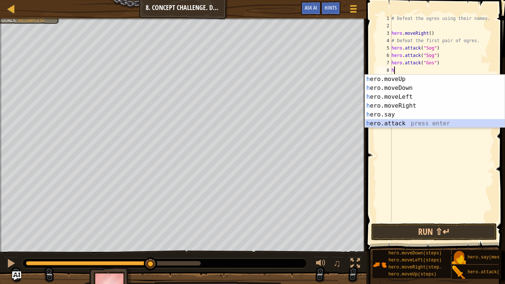
click at [397, 125] on div "h ero.moveUp press enter h ero.moveDown press enter h ero.moveLeft press enter …" at bounding box center [435, 110] width 140 height 71
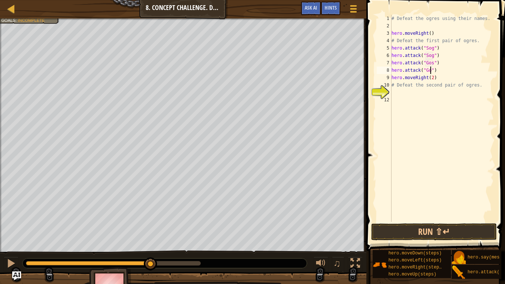
scroll to position [3, 6]
type textarea "hero.attack("Gos")"
click at [425, 221] on button "Run ⇧↵" at bounding box center [434, 231] width 126 height 17
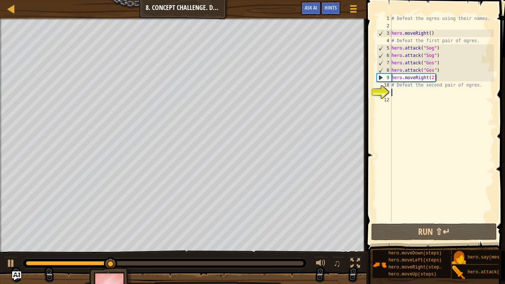
click at [396, 90] on div "# Defeat the ogres using their names. hero . moveRight ( ) # Defeat the first p…" at bounding box center [442, 126] width 104 height 222
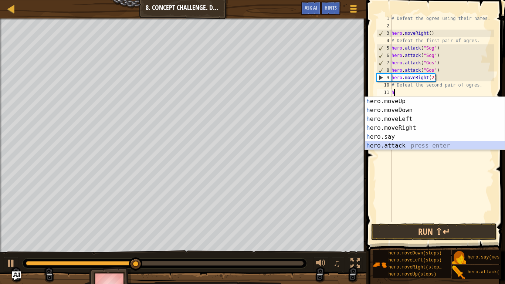
click at [398, 145] on div "h ero.moveUp press enter h ero.moveDown press enter h ero.moveLeft press enter …" at bounding box center [435, 132] width 140 height 71
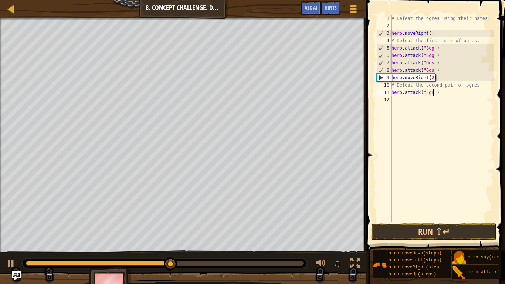
type textarea "hero.attack("Egro")"
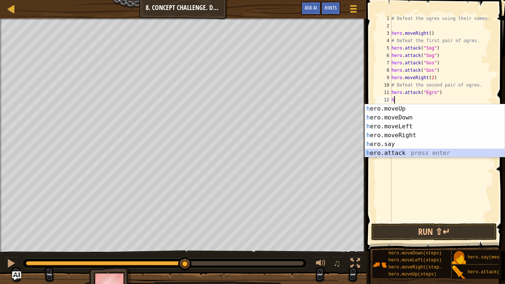
click at [398, 152] on div "h ero.moveUp press enter h ero.moveDown press enter h ero.moveLeft press enter …" at bounding box center [435, 139] width 140 height 71
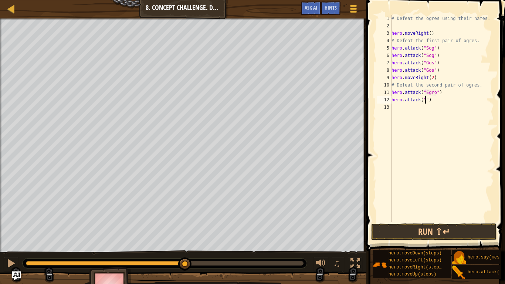
scroll to position [3, 6]
type textarea "hero.attack("Egro")"
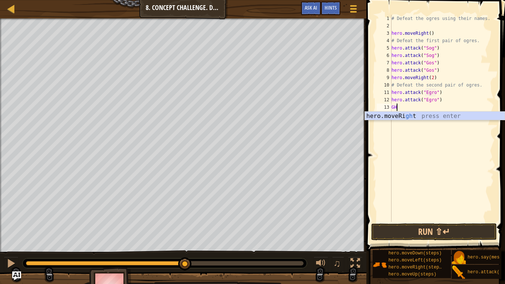
scroll to position [3, 0]
type textarea "G"
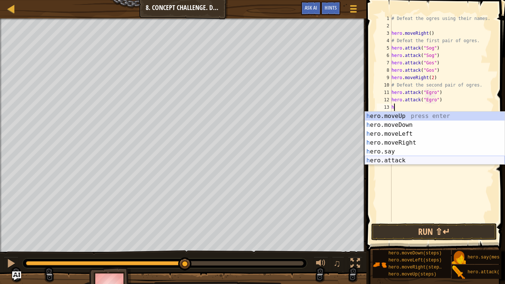
click at [392, 162] on div "h ero.moveUp press enter h ero.moveDown press enter h ero.moveLeft press enter …" at bounding box center [435, 147] width 140 height 71
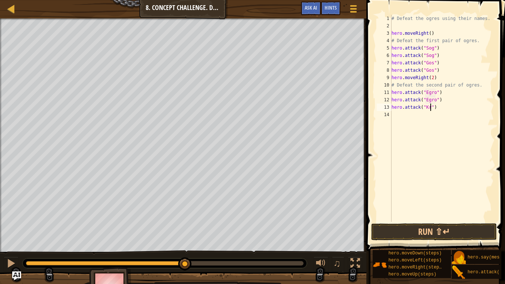
type textarea "hero.attack("Kro")"
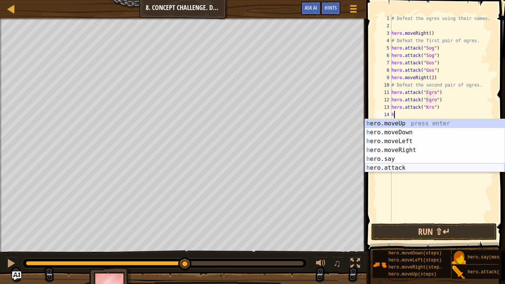
click at [404, 168] on div "h ero.moveUp press enter h ero.moveDown press enter h ero.moveLeft press enter …" at bounding box center [435, 154] width 140 height 71
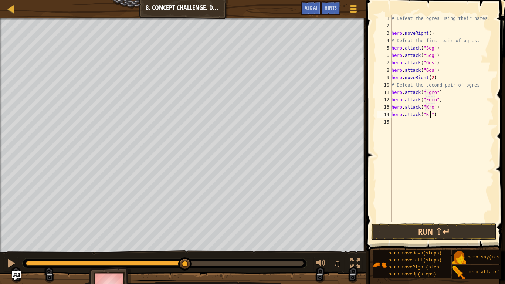
scroll to position [3, 6]
click at [412, 221] on button "Run ⇧↵" at bounding box center [434, 231] width 126 height 17
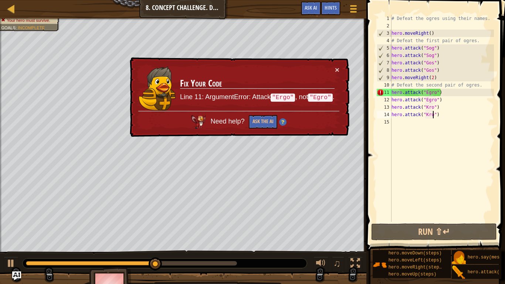
click at [431, 92] on div "# Defeat the ogres using their names. hero . moveRight ( ) # Defeat the first p…" at bounding box center [442, 126] width 104 height 222
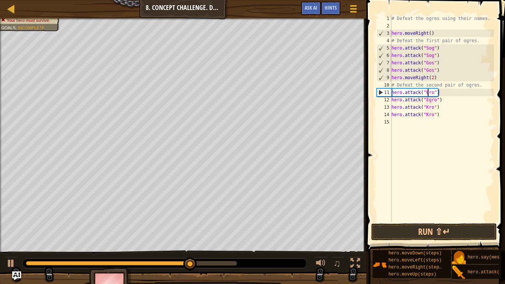
scroll to position [3, 6]
click at [433, 92] on div "# Defeat the ogres using their names. hero . moveRight ( ) # Defeat the first p…" at bounding box center [442, 126] width 104 height 222
click at [431, 100] on div "# Defeat the ogres using their names. hero . moveRight ( ) # Defeat the first p…" at bounding box center [442, 126] width 104 height 222
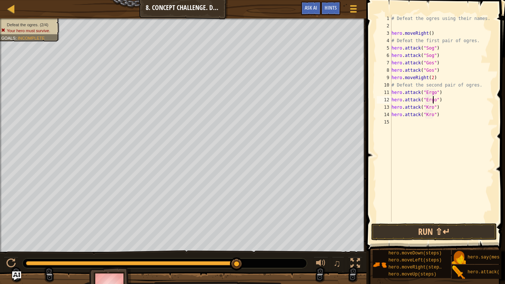
click at [440, 71] on div "# Defeat the ogres using their names. hero . moveRight ( ) # Defeat the first p…" at bounding box center [442, 126] width 104 height 222
type textarea "hero.attack("Gos")"
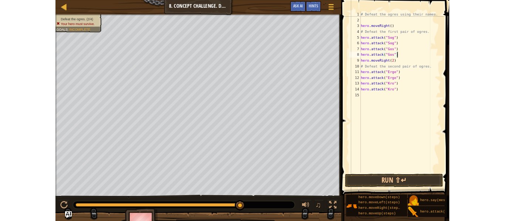
scroll to position [3, 0]
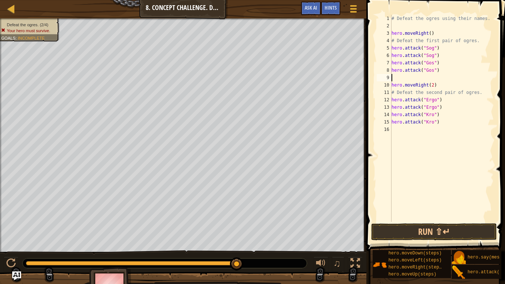
type textarea "h"
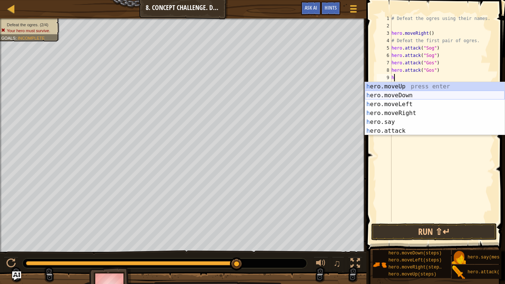
click at [427, 99] on div "h ero.moveUp press enter h ero.moveDown press enter h ero.moveLeft press enter …" at bounding box center [435, 117] width 140 height 71
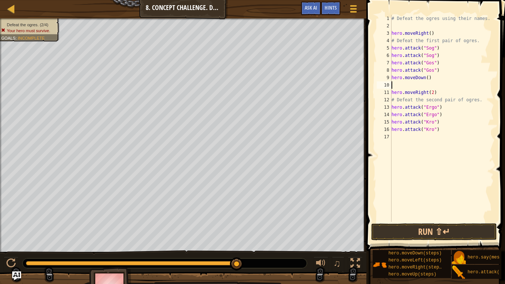
type textarea "h"
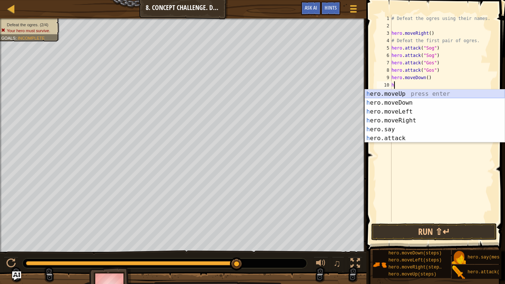
click at [414, 94] on div "h ero.moveUp press enter h ero.moveDown press enter h ero.moveLeft press enter …" at bounding box center [435, 124] width 140 height 71
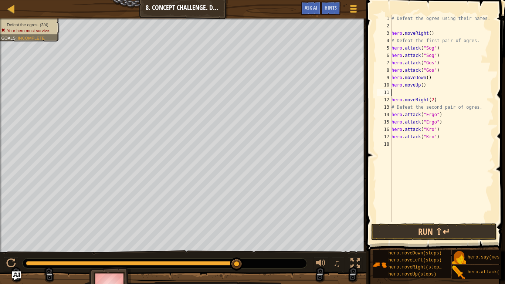
type textarea "hero.moveUp()"
click at [396, 137] on div "# Defeat the ogres using their names. hero . moveRight ( ) # Defeat the first p…" at bounding box center [442, 126] width 104 height 222
type textarea "h"
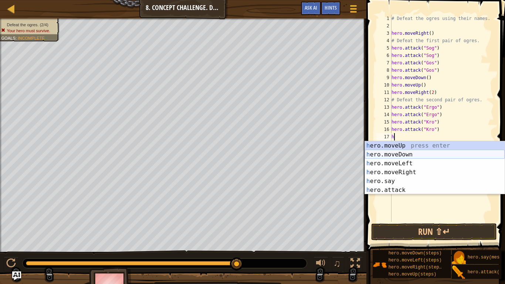
click at [425, 155] on div "h ero.moveUp press enter h ero.moveDown press enter h ero.moveLeft press enter …" at bounding box center [435, 176] width 140 height 71
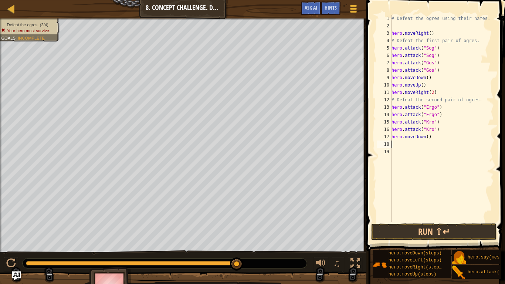
type textarea "h"
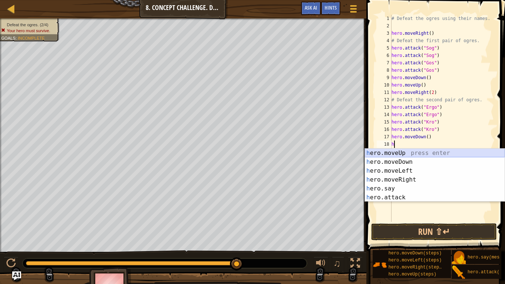
click at [413, 153] on div "h ero.moveUp press enter h ero.moveDown press enter h ero.moveLeft press enter …" at bounding box center [435, 183] width 140 height 71
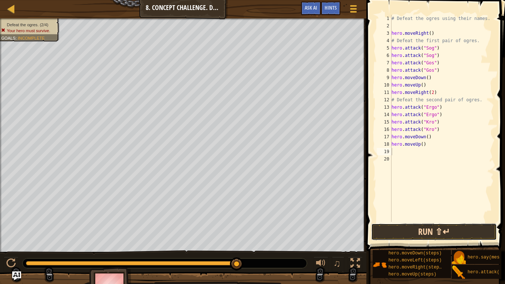
click at [415, 221] on button "Run ⇧↵" at bounding box center [434, 231] width 126 height 17
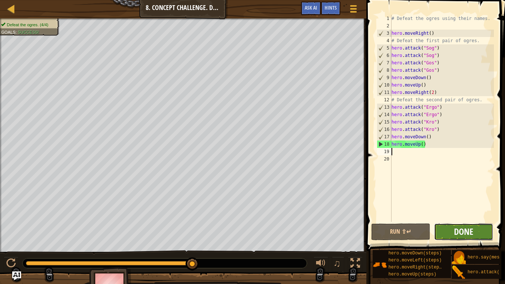
click at [472, 221] on span "Done" at bounding box center [463, 231] width 19 height 12
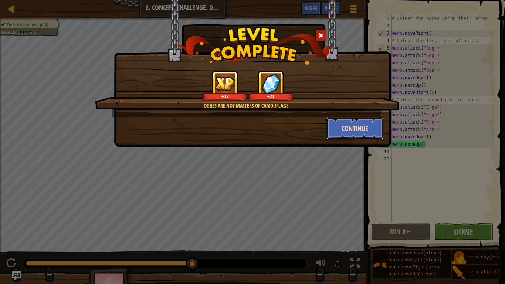
click at [365, 126] on button "Continue" at bounding box center [354, 128] width 57 height 22
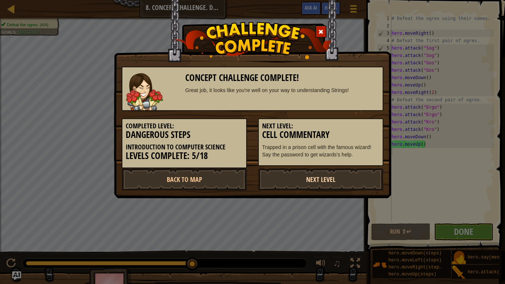
click at [343, 175] on link "Next Level" at bounding box center [320, 179] width 125 height 22
